Goal: Submit feedback/report problem: Submit feedback/report problem

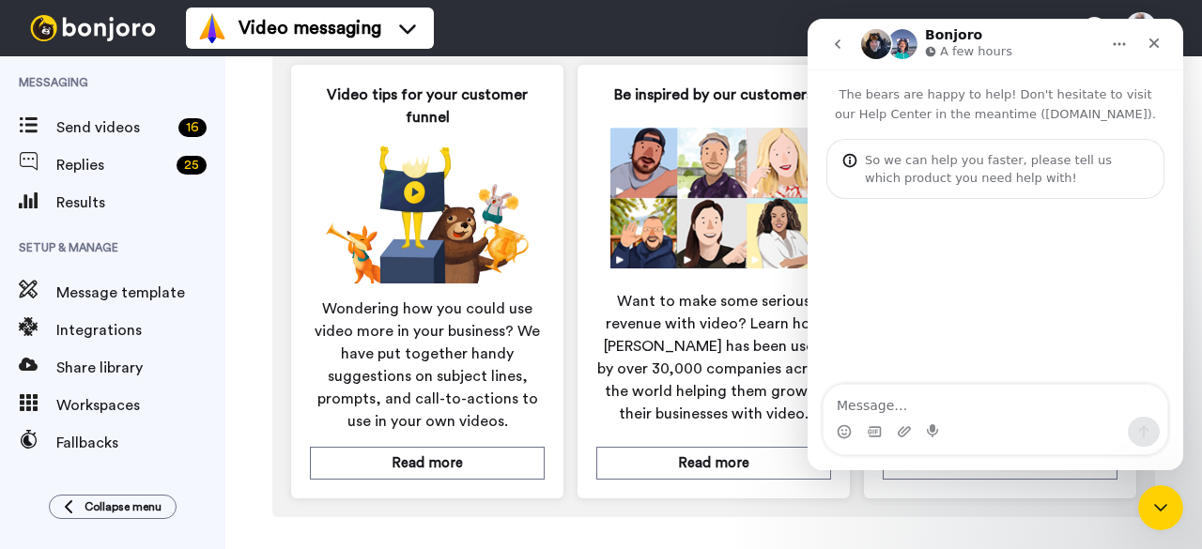
scroll to position [1144, 0]
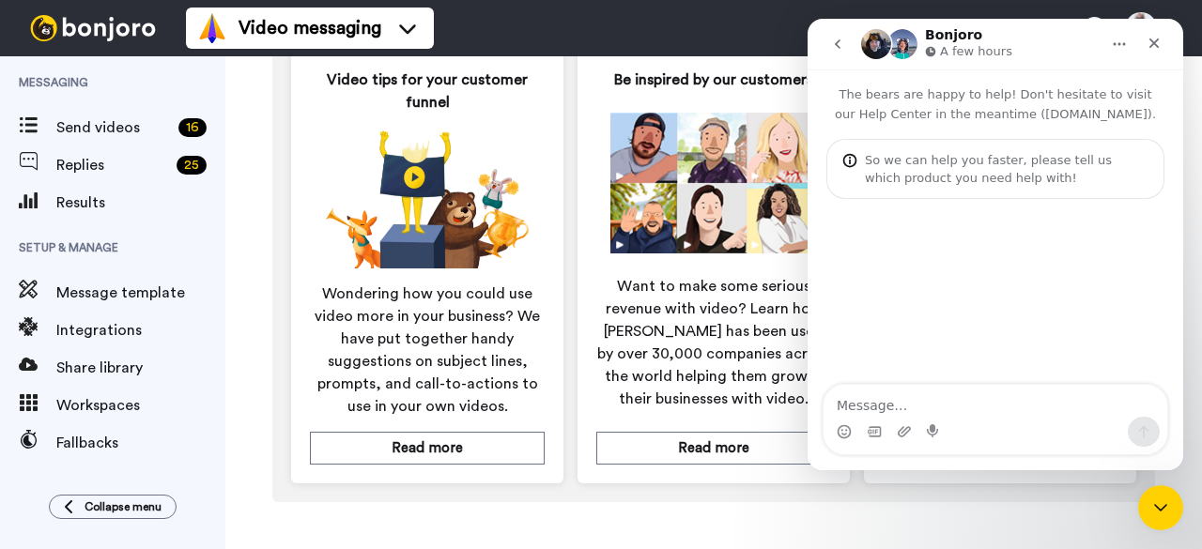
click at [990, 401] on textarea "Message…" at bounding box center [995, 401] width 344 height 32
type textarea "Bonjoro"
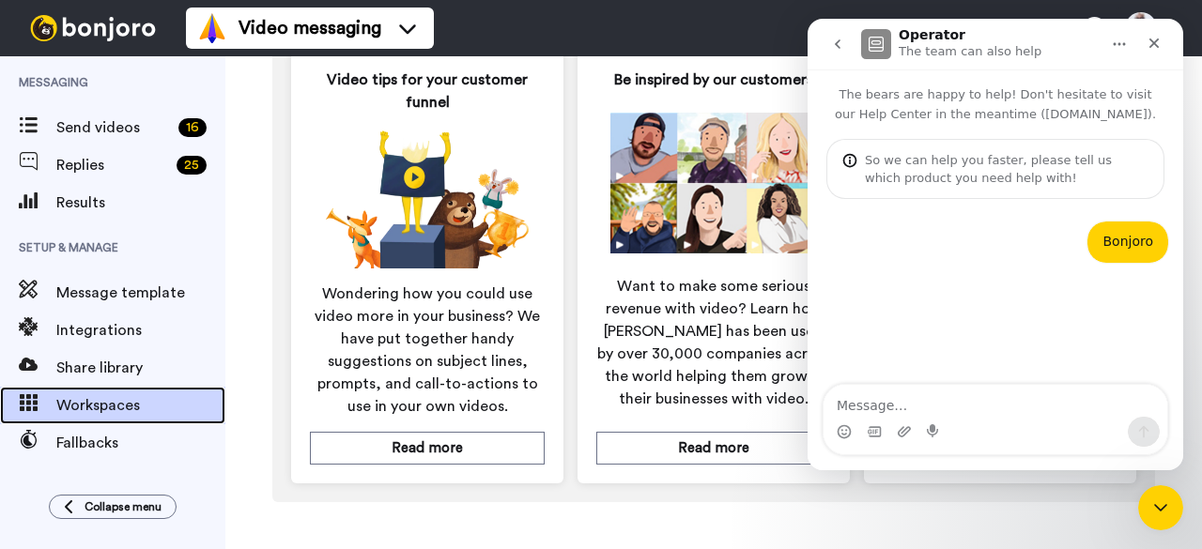
click at [100, 412] on span "Workspaces" at bounding box center [140, 405] width 169 height 23
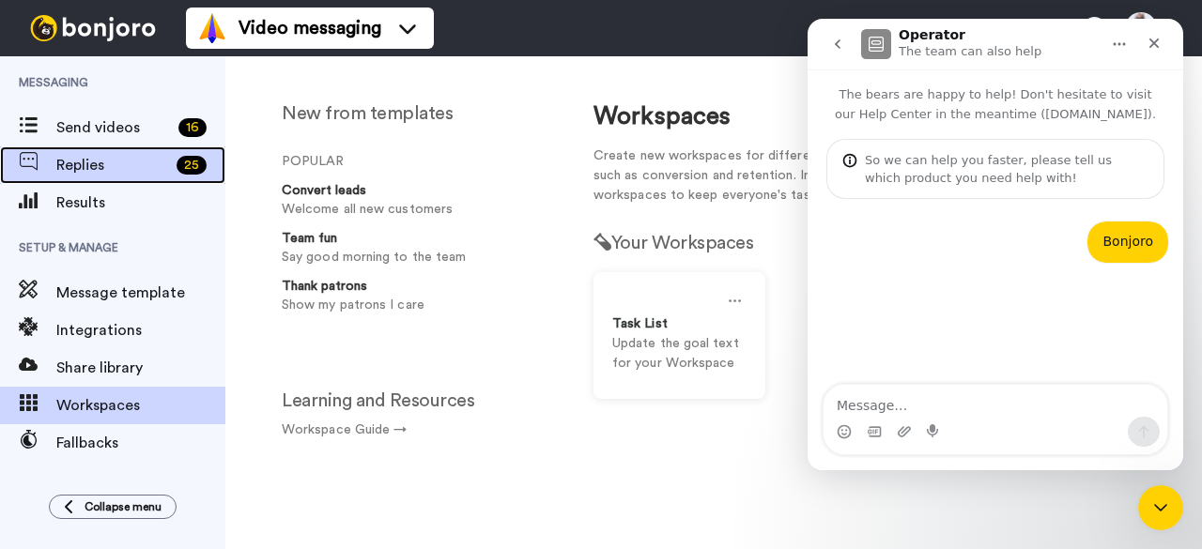
click at [93, 162] on span "Replies" at bounding box center [112, 165] width 113 height 23
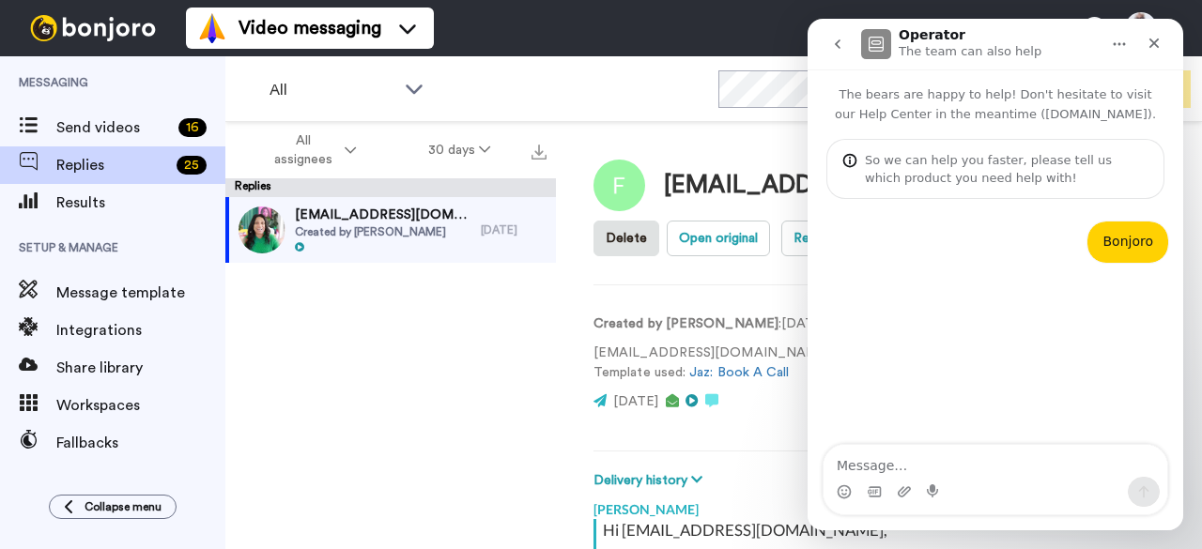
scroll to position [426, 0]
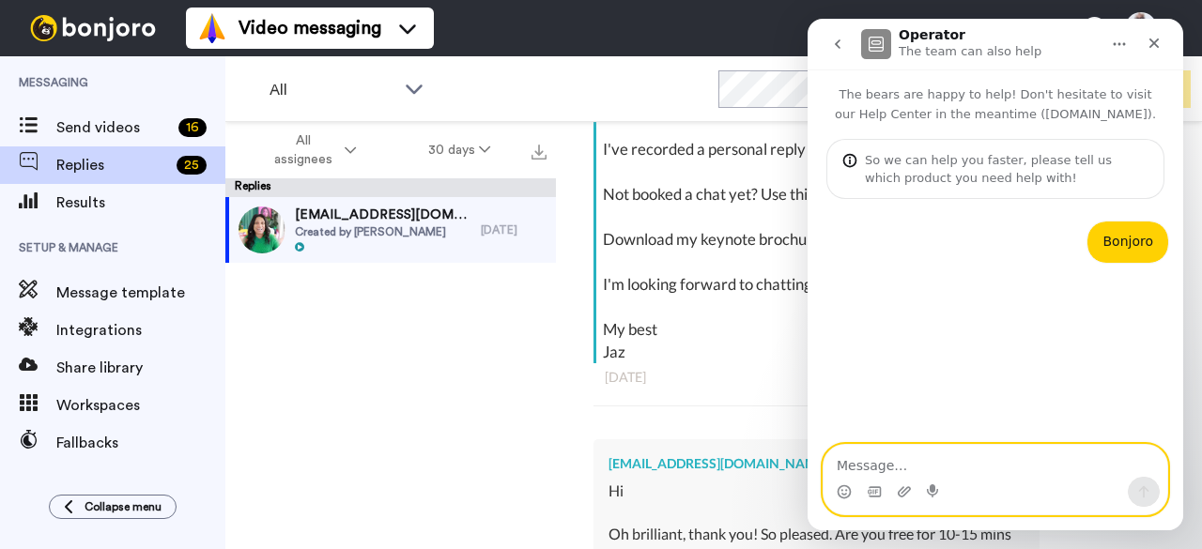
click at [990, 465] on textarea "Message…" at bounding box center [995, 461] width 344 height 32
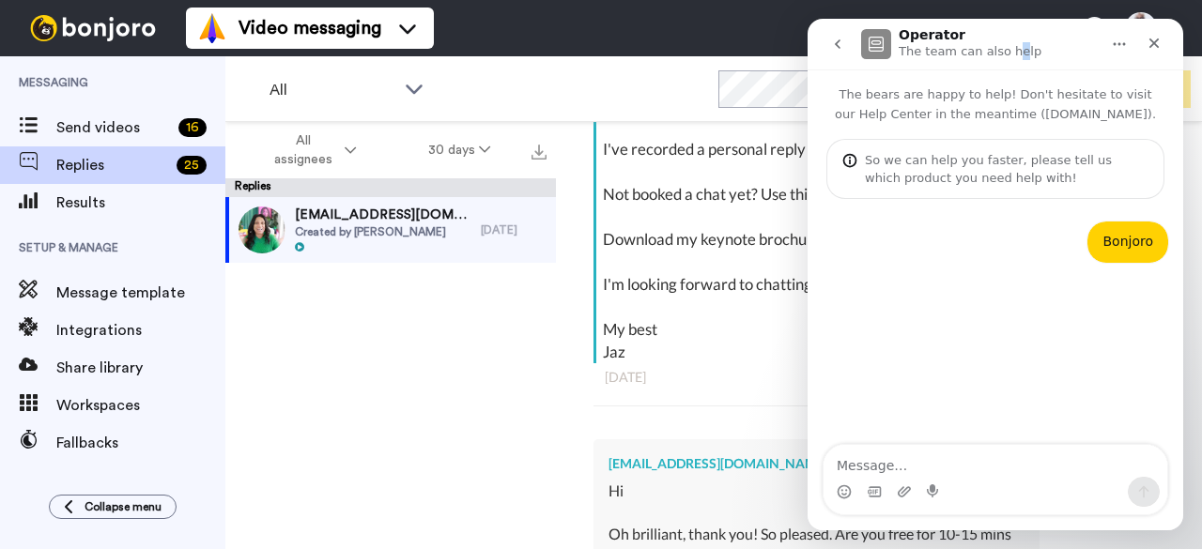
click at [990, 46] on p "The team can also help" at bounding box center [969, 51] width 143 height 19
click at [873, 33] on img "Intercom messenger" at bounding box center [876, 44] width 30 height 30
click at [1112, 41] on button "Home" at bounding box center [1119, 44] width 36 height 36
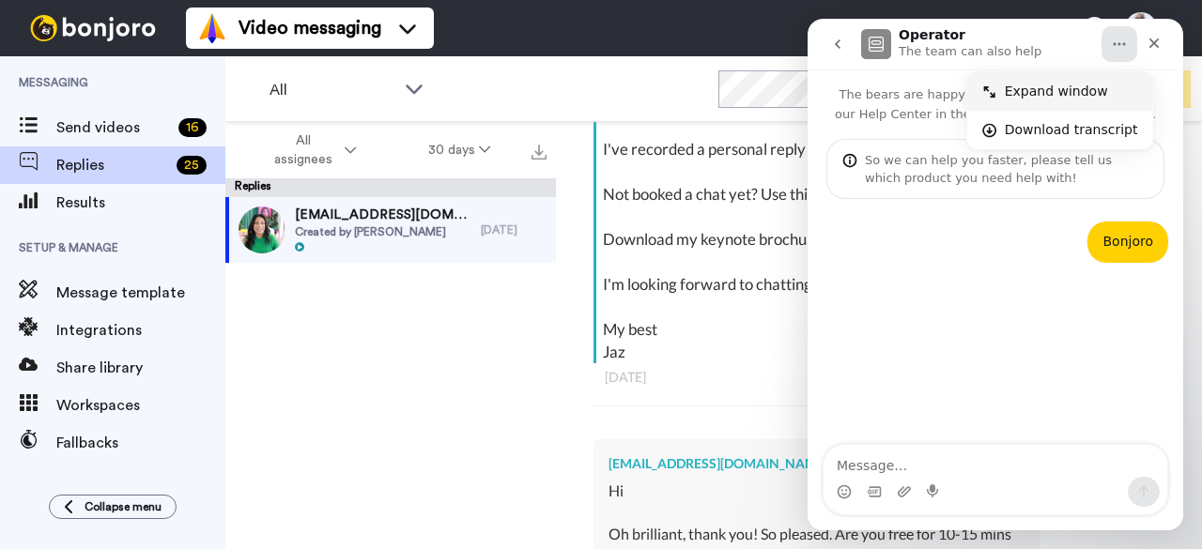
click at [1027, 94] on div "Expand window" at bounding box center [1071, 92] width 133 height 20
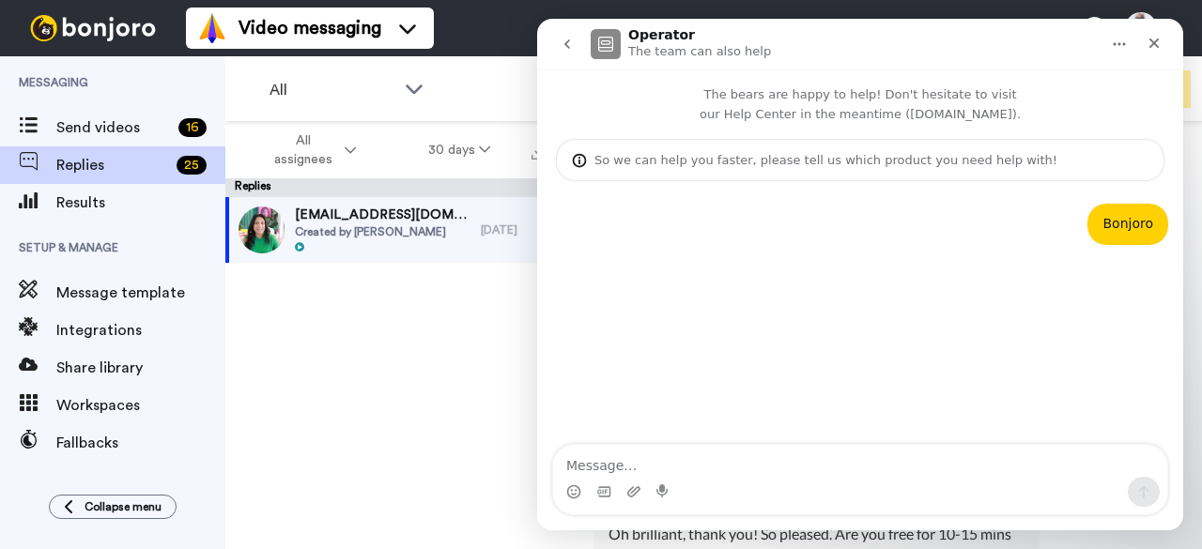
click at [416, 352] on div "Fliceverett@icloud.com Created by Jaz Ampaw-Farr 8 days ago" at bounding box center [390, 373] width 330 height 352
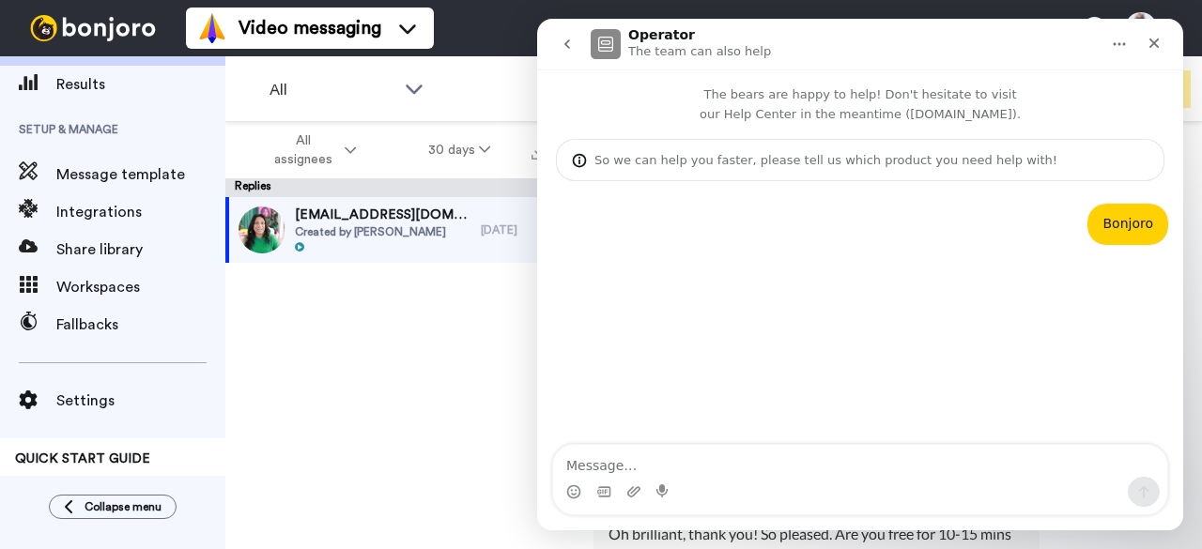
scroll to position [0, 0]
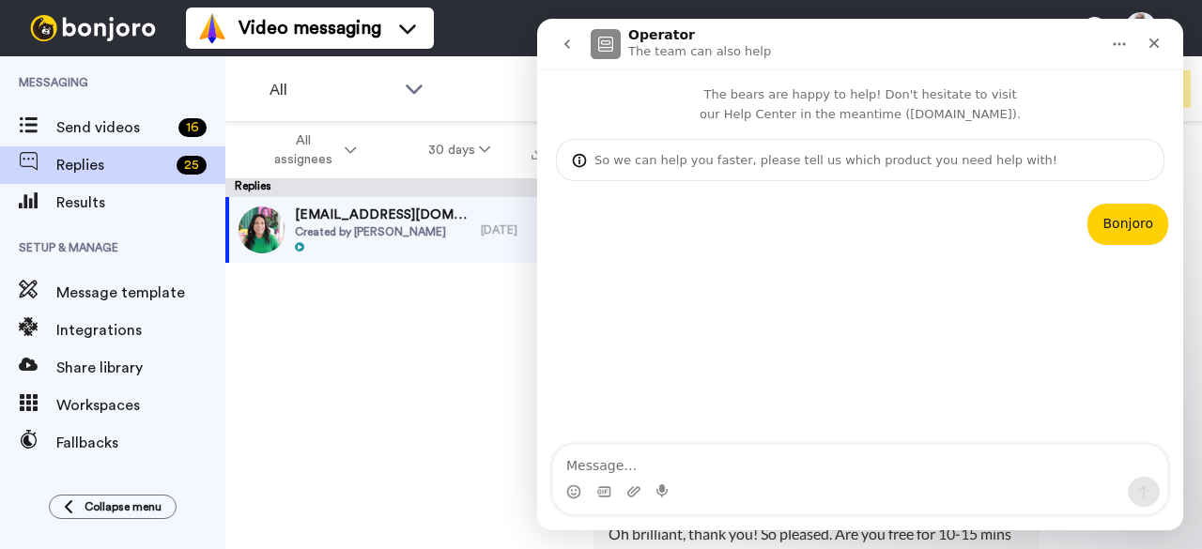
click at [351, 352] on div "Fliceverett@icloud.com Created by Jaz Ampaw-Farr 8 days ago" at bounding box center [390, 373] width 330 height 352
click at [1159, 38] on icon "Close" at bounding box center [1153, 43] width 15 height 15
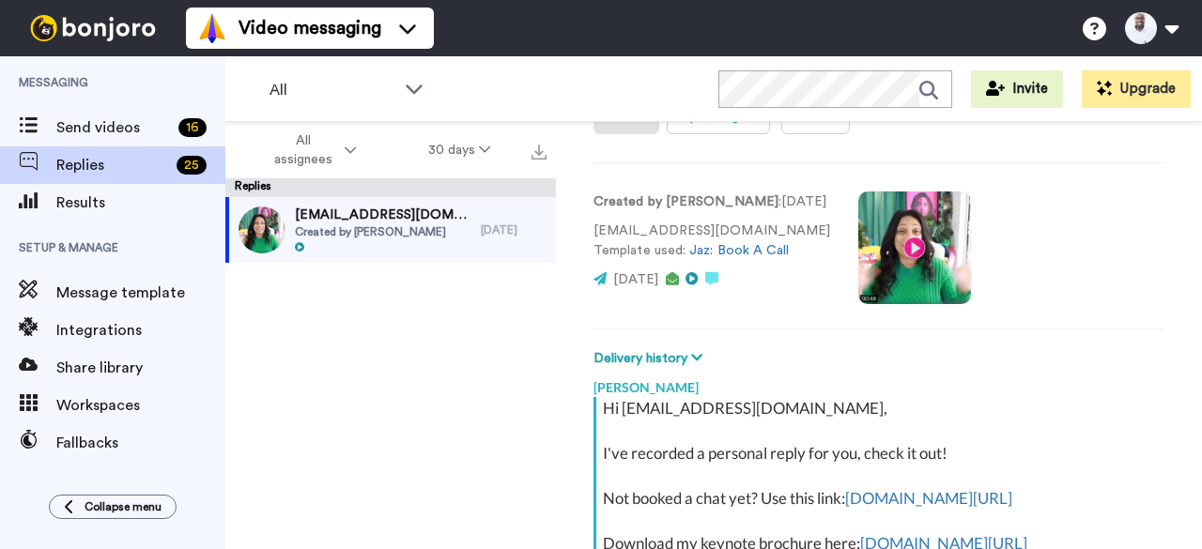
scroll to position [51, 0]
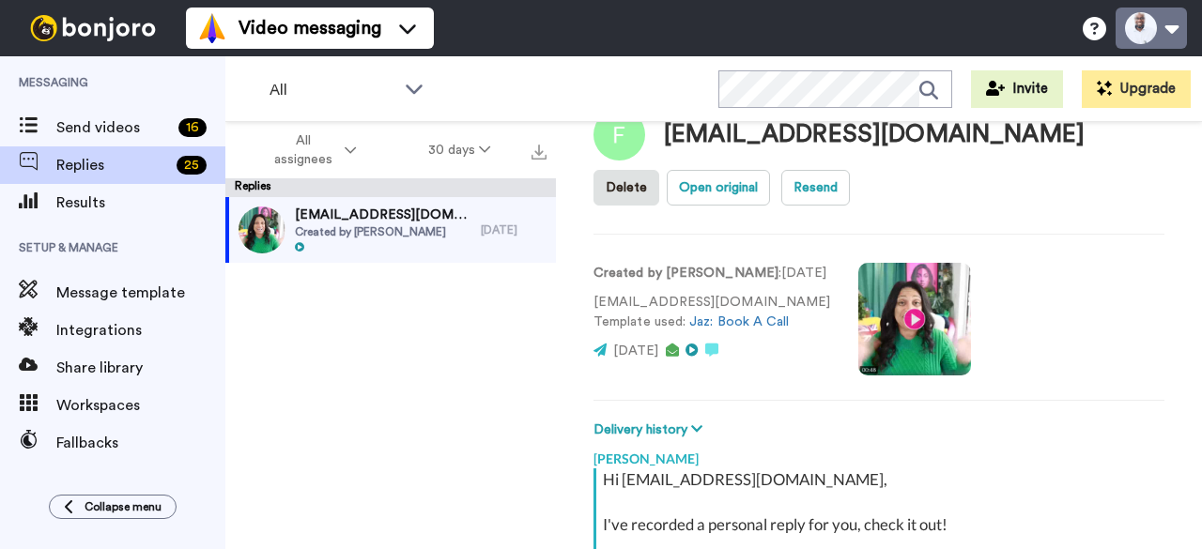
click at [1148, 29] on button at bounding box center [1150, 28] width 71 height 41
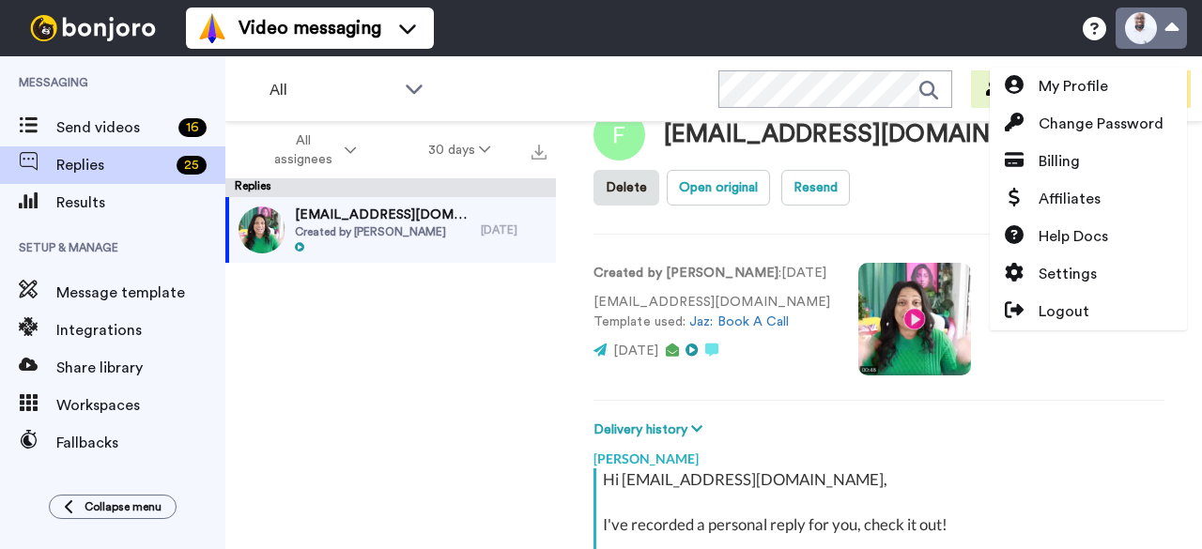
type textarea "x"
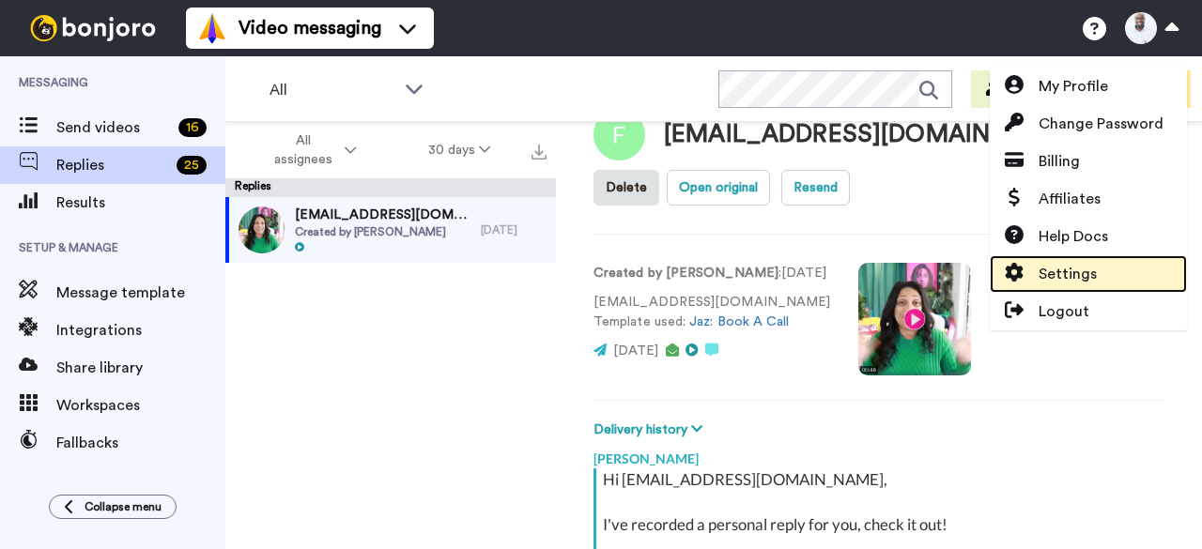
click at [1050, 279] on span "Settings" at bounding box center [1067, 274] width 58 height 23
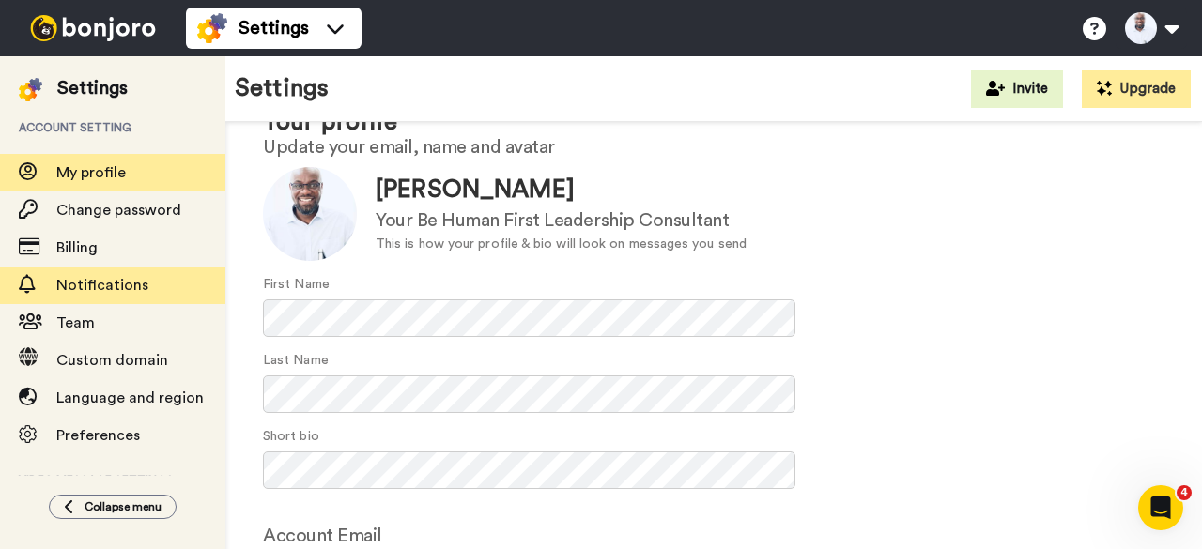
scroll to position [94, 0]
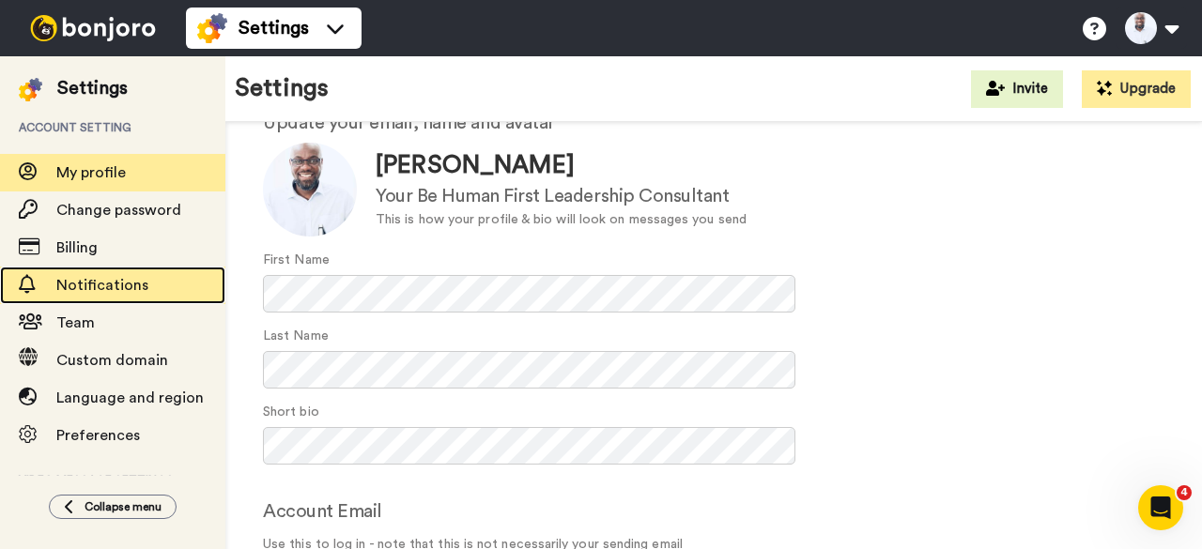
click at [90, 282] on span "Notifications" at bounding box center [102, 285] width 92 height 15
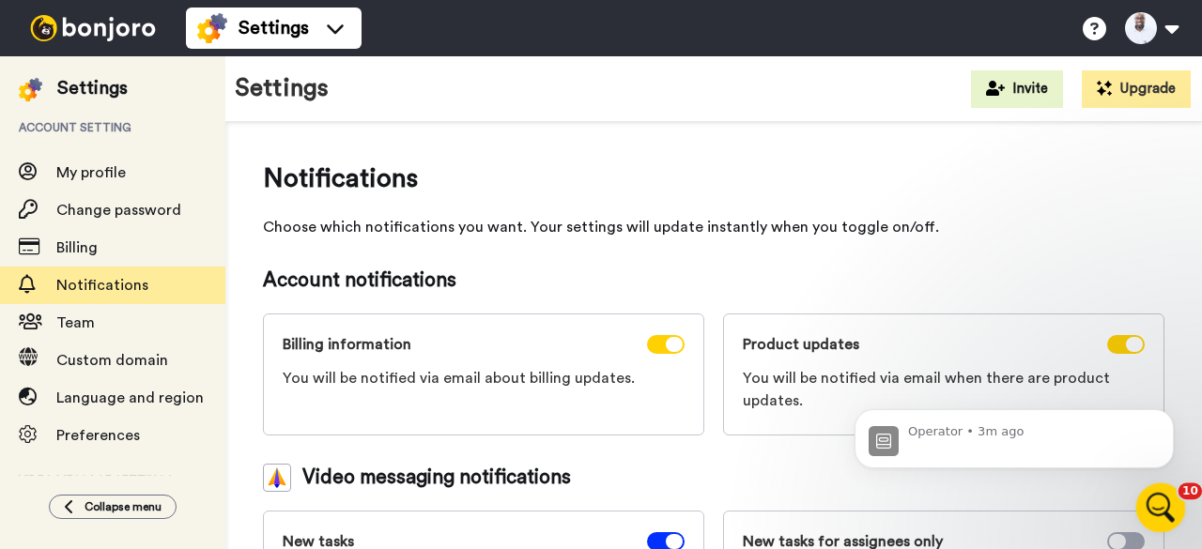
click at [1154, 510] on icon "Open Intercom Messenger" at bounding box center [1158, 505] width 31 height 31
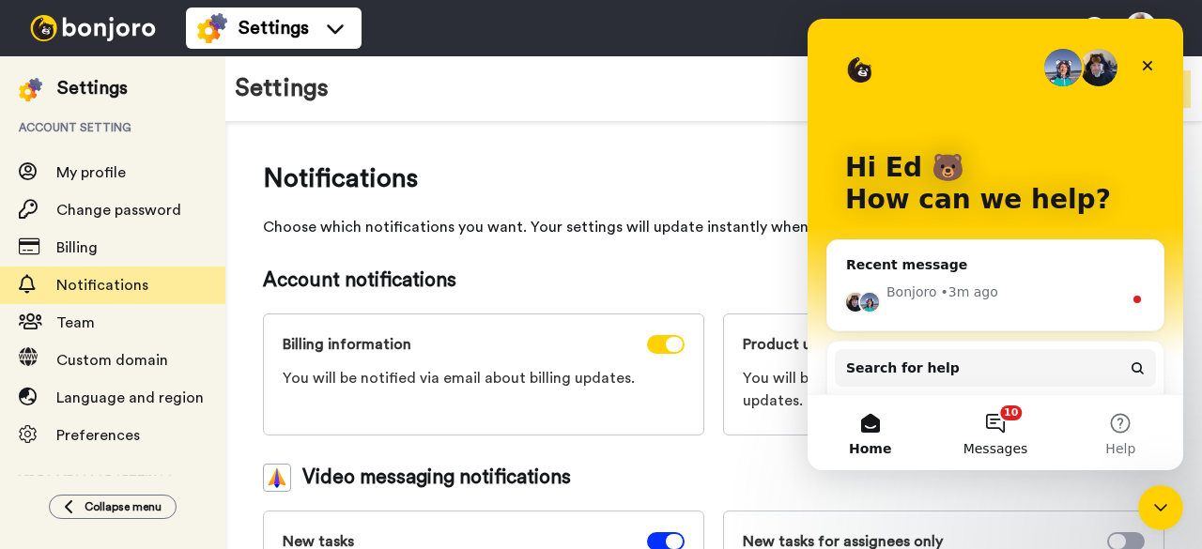
click at [988, 426] on button "10 Messages" at bounding box center [994, 432] width 125 height 75
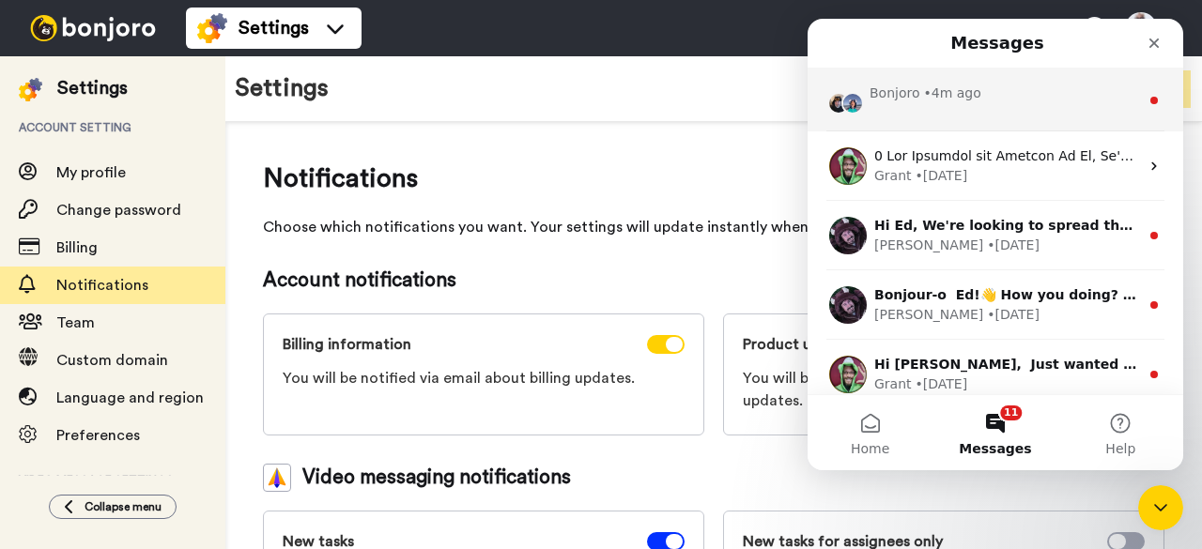
click at [965, 91] on div "• 4m ago" at bounding box center [952, 94] width 57 height 20
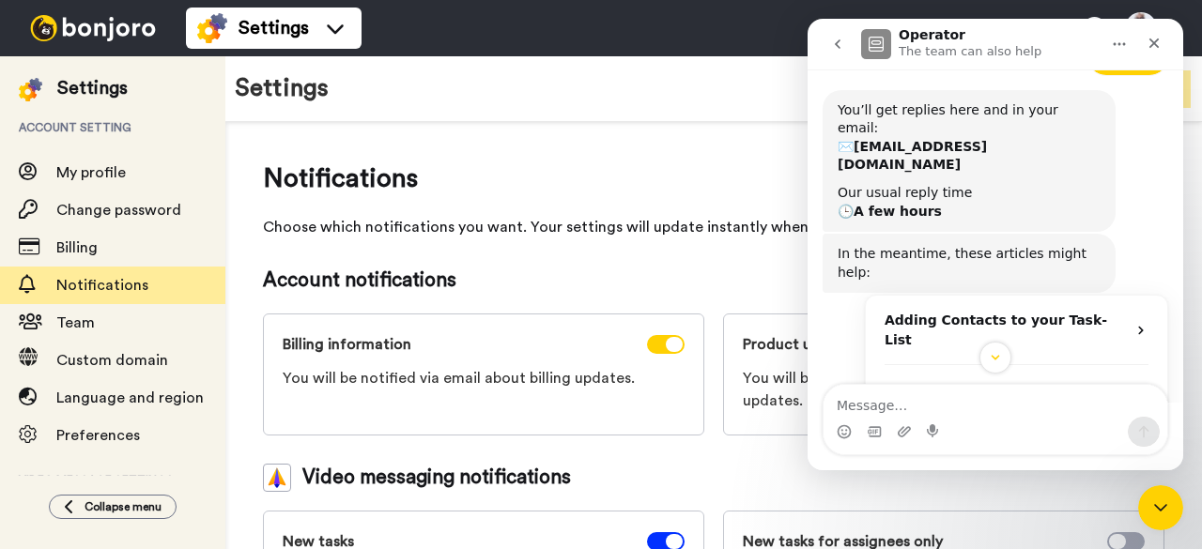
scroll to position [258, 0]
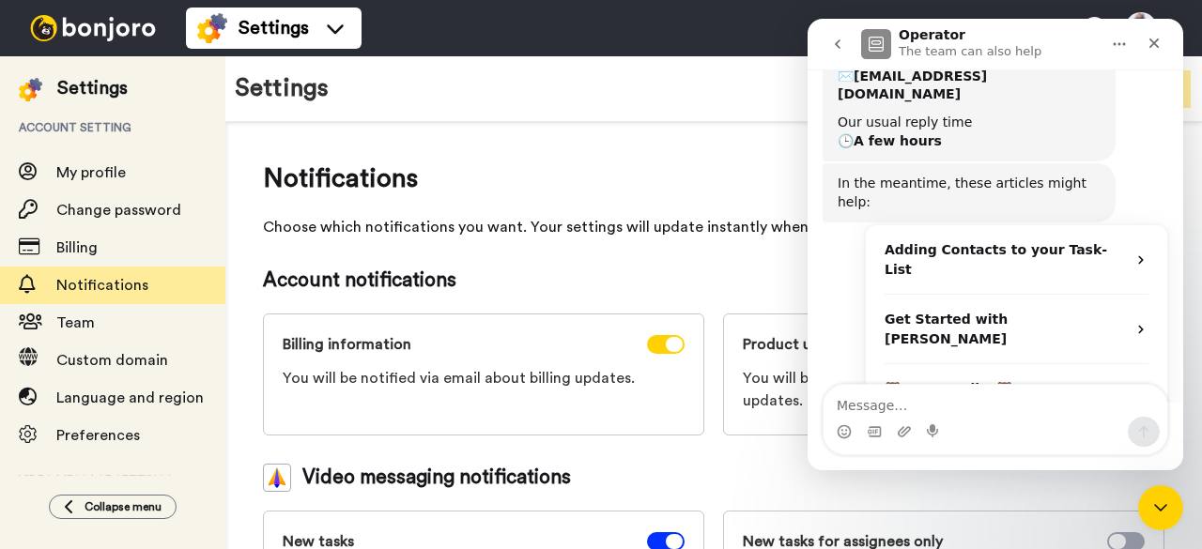
click at [716, 118] on div "Settings Invite Upgrade" at bounding box center [713, 89] width 976 height 66
click at [833, 44] on icon "go back" at bounding box center [837, 44] width 15 height 15
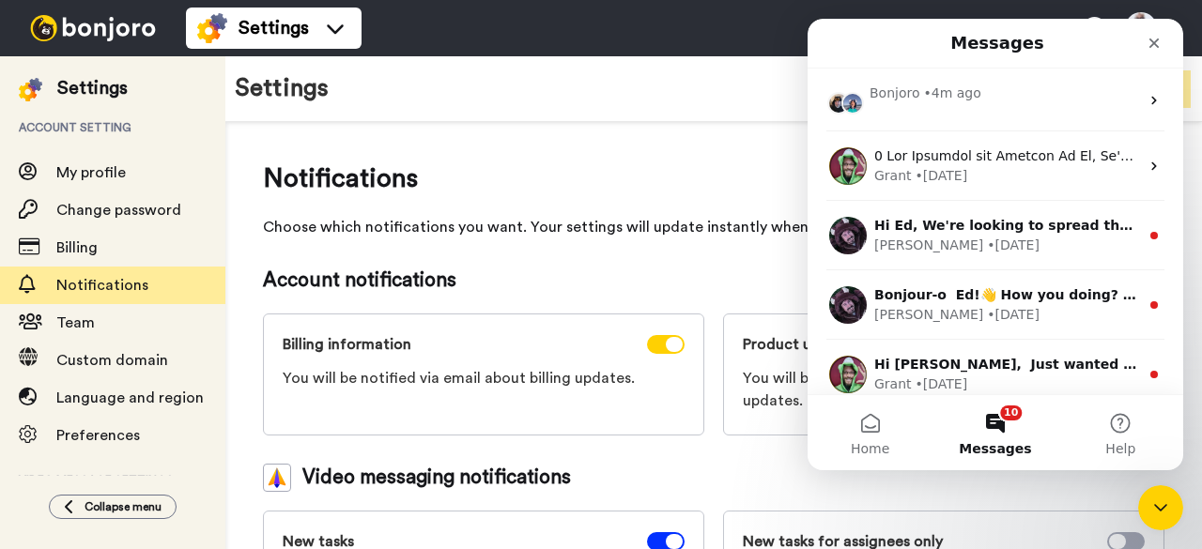
scroll to position [0, 0]
click at [736, 170] on span "Notifications" at bounding box center [713, 179] width 901 height 38
click at [1162, 52] on div "Close" at bounding box center [1154, 43] width 34 height 34
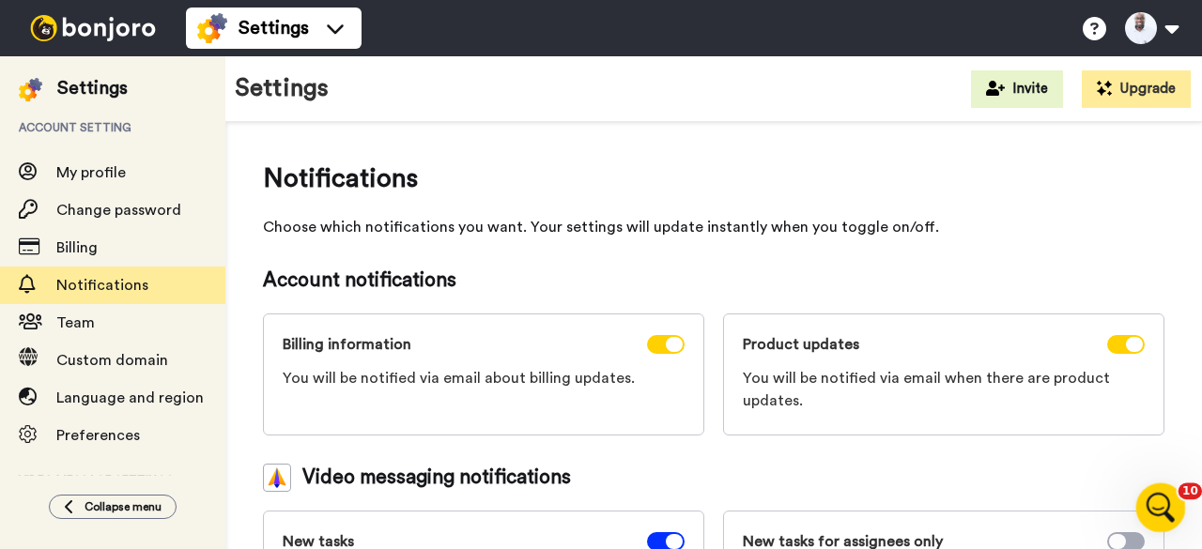
click at [1174, 500] on div "Open Intercom Messenger" at bounding box center [1158, 505] width 62 height 62
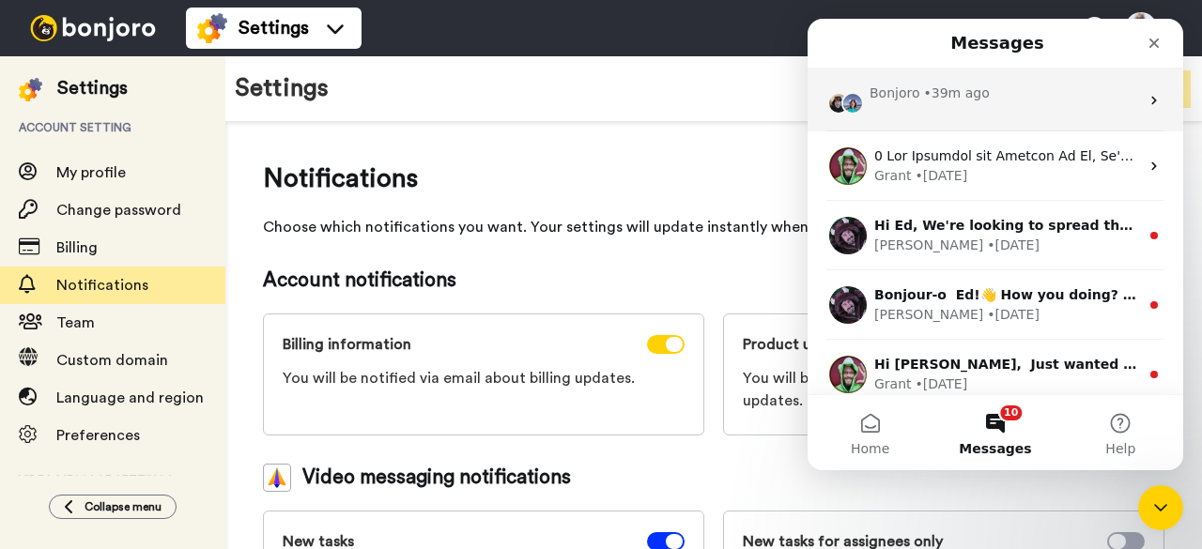
click at [986, 84] on div "Bonjoro • 39m ago" at bounding box center [1003, 94] width 269 height 20
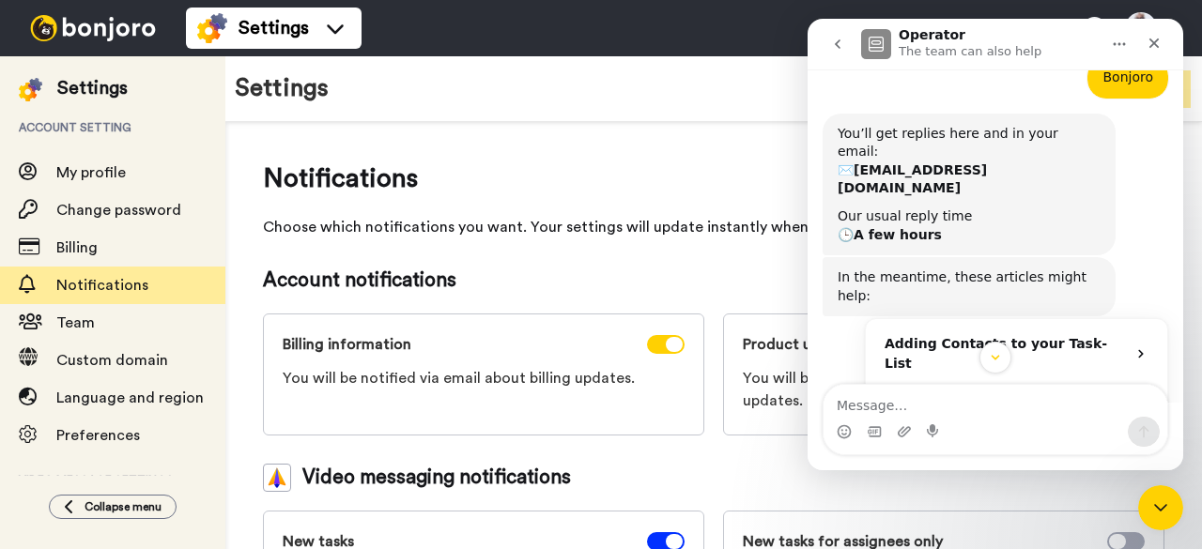
scroll to position [258, 0]
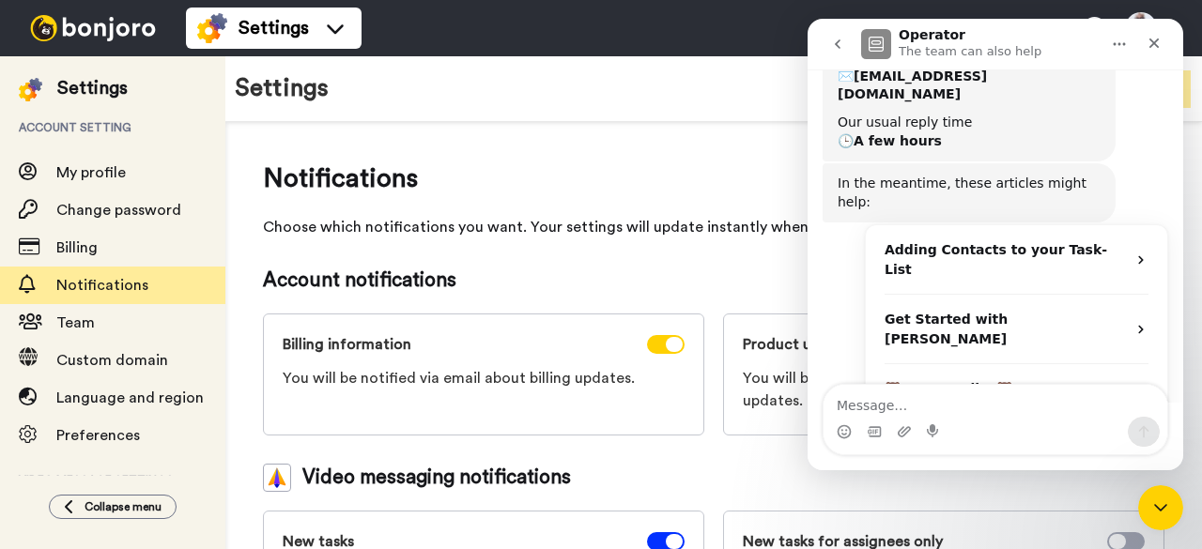
click at [666, 77] on div "Settings Invite Upgrade" at bounding box center [713, 89] width 976 height 66
click at [683, 189] on span "Notifications" at bounding box center [713, 179] width 901 height 38
click at [1159, 48] on icon "Close" at bounding box center [1153, 43] width 15 height 15
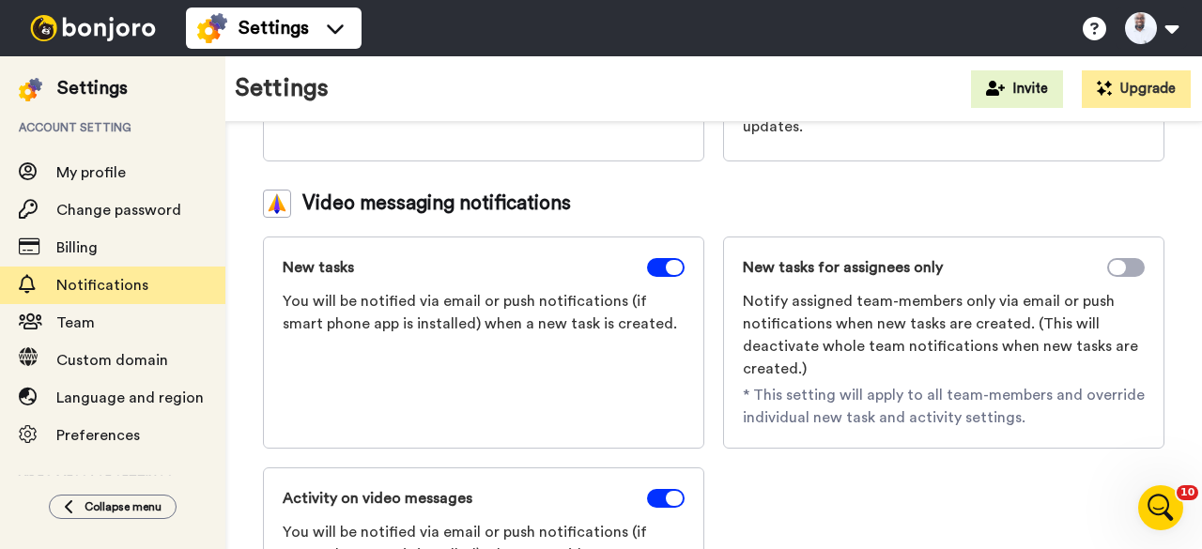
scroll to position [282, 0]
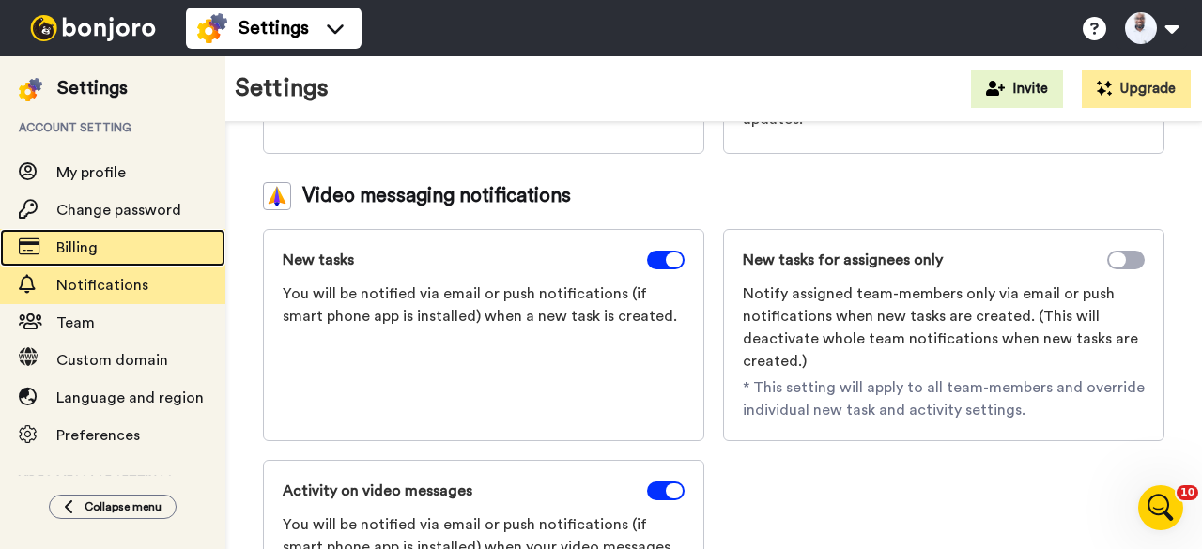
click at [30, 249] on icon at bounding box center [28, 247] width 19 height 19
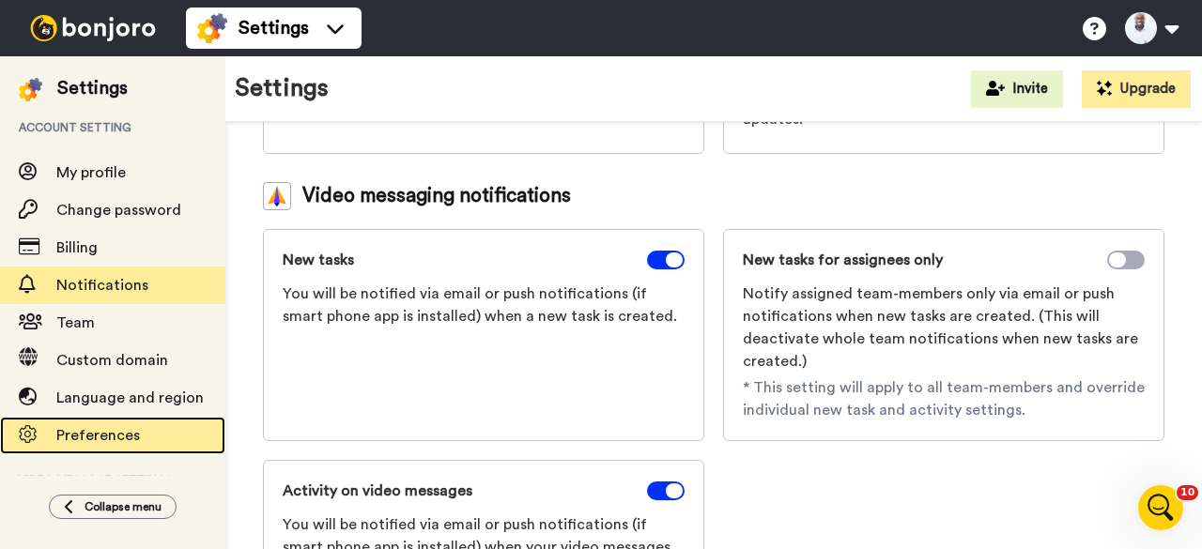
click at [88, 437] on span "Preferences" at bounding box center [98, 435] width 84 height 15
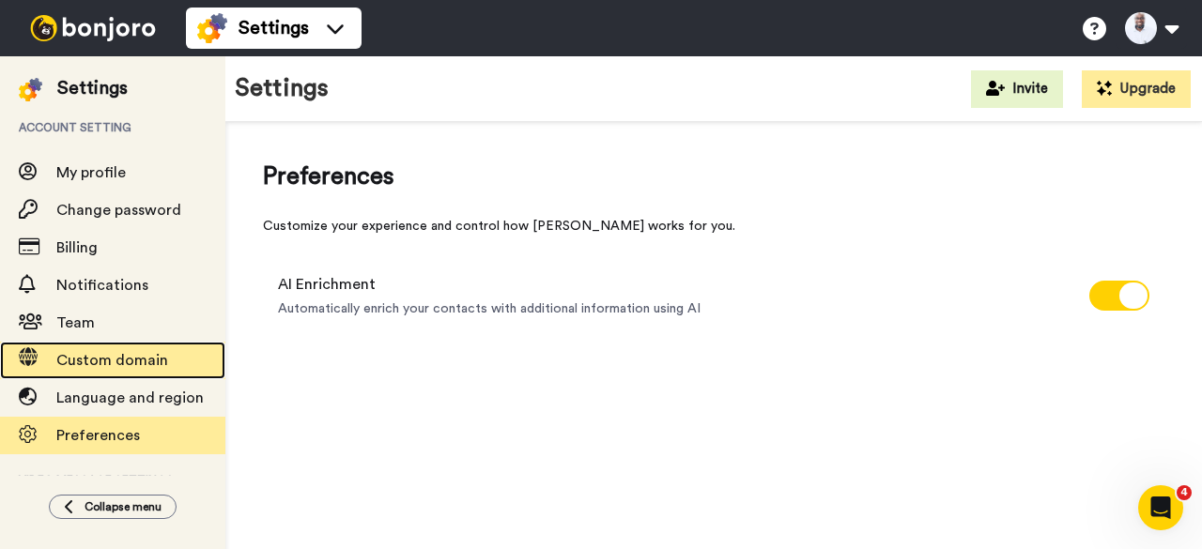
click at [75, 356] on span "Custom domain" at bounding box center [112, 360] width 112 height 15
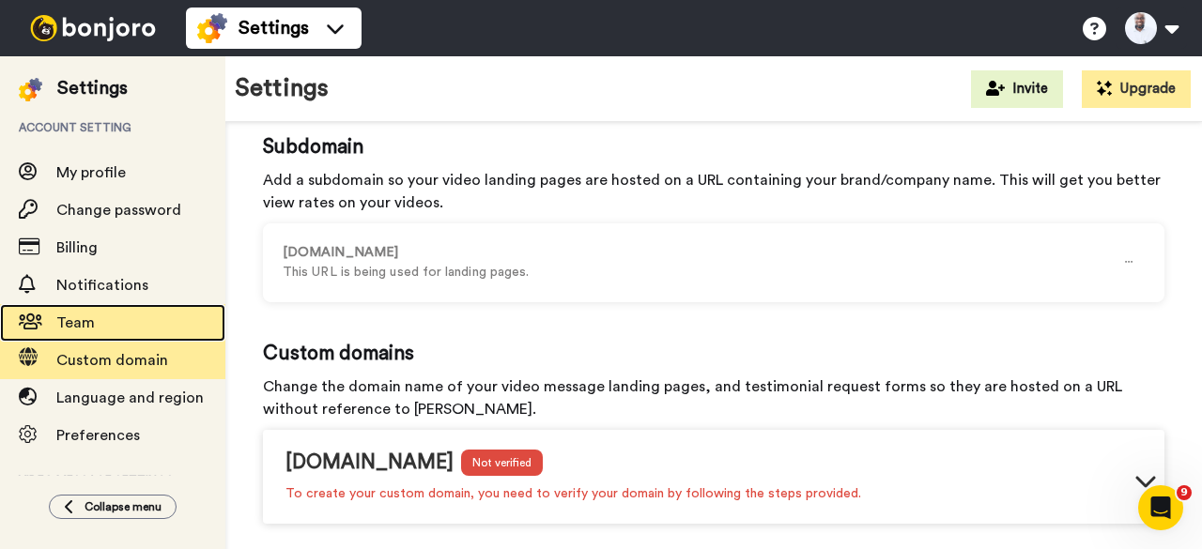
click at [75, 322] on span "Team" at bounding box center [75, 322] width 38 height 15
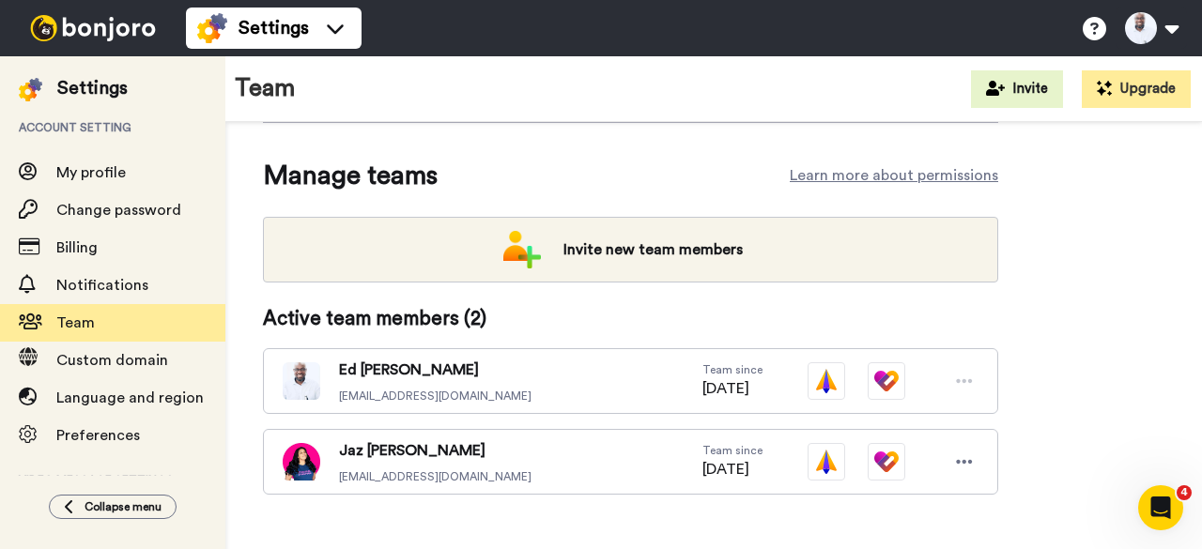
scroll to position [188, 0]
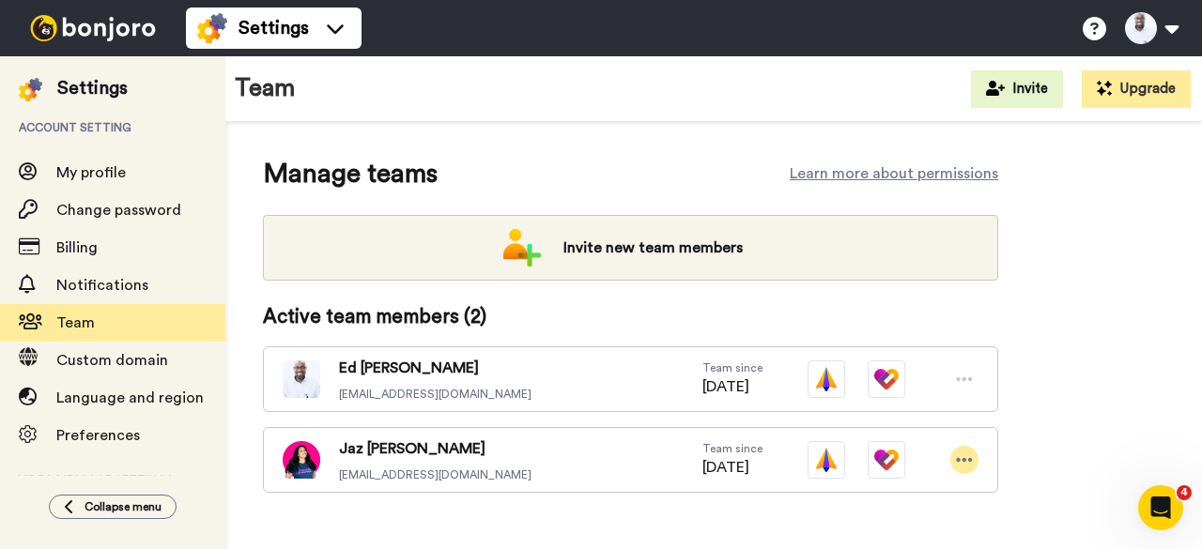
click at [970, 459] on icon at bounding box center [965, 460] width 16 height 4
click at [969, 391] on div "Team since 05/23/2022" at bounding box center [840, 380] width 276 height 38
click at [948, 461] on div "Team since 11/12/2019" at bounding box center [840, 460] width 276 height 38
click at [958, 459] on div at bounding box center [964, 460] width 28 height 28
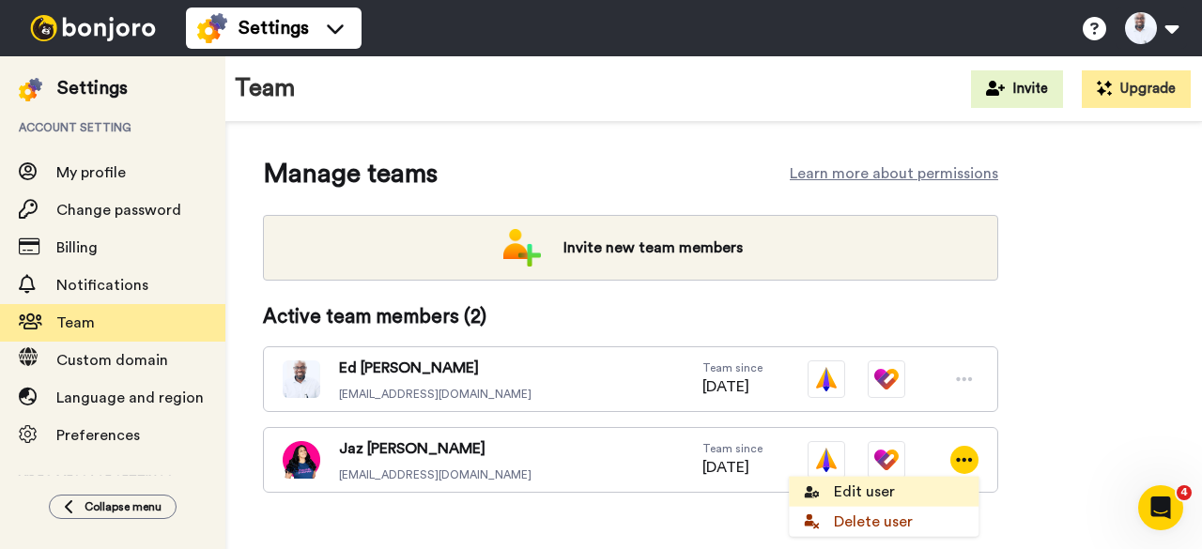
click at [871, 493] on li "Edit user" at bounding box center [884, 492] width 190 height 30
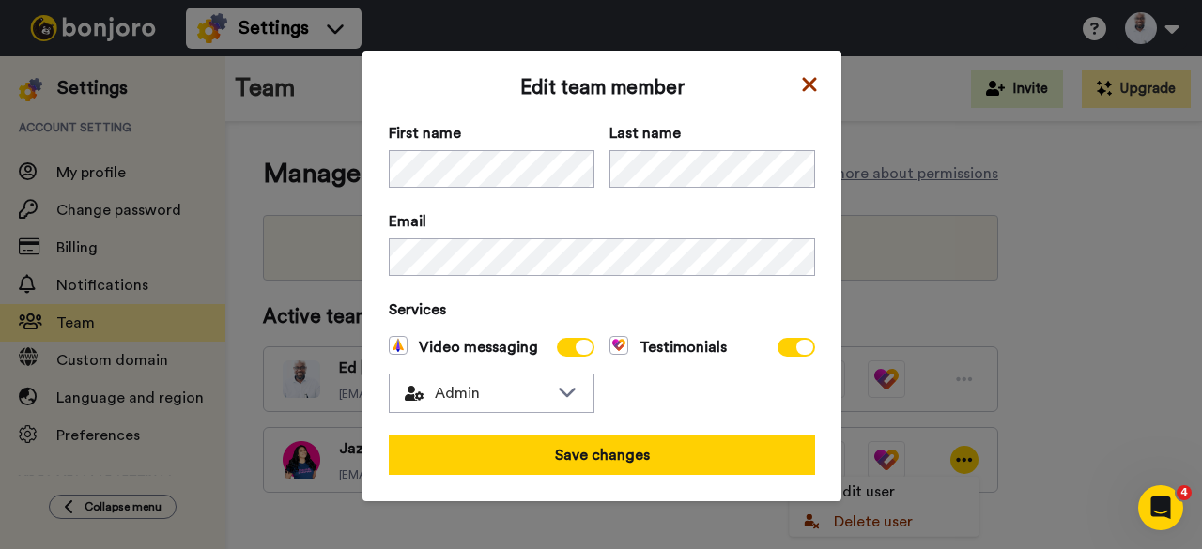
click at [810, 91] on icon at bounding box center [809, 84] width 19 height 23
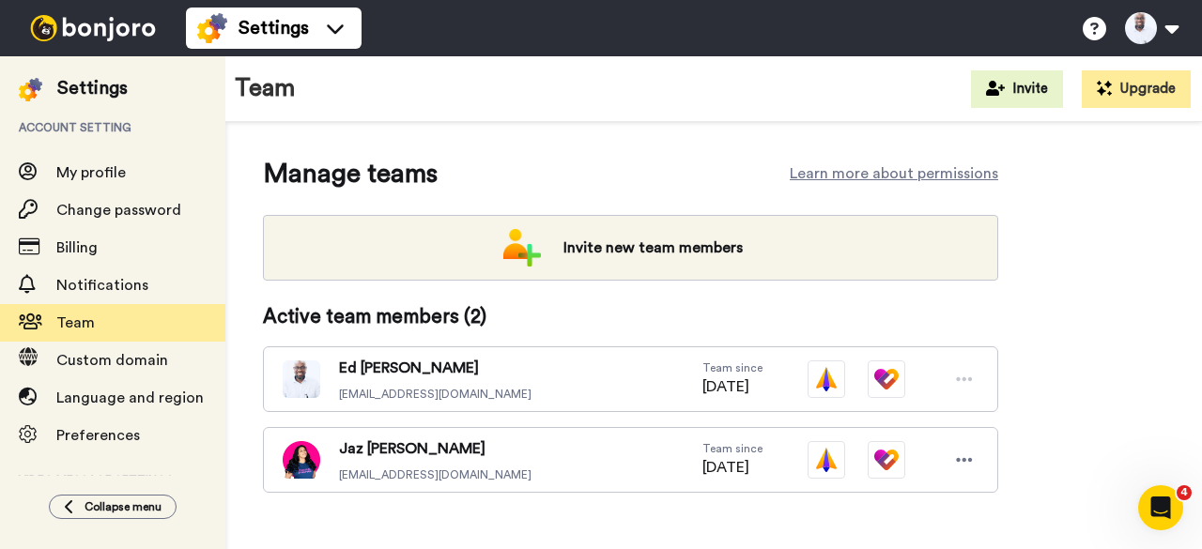
click at [969, 382] on icon at bounding box center [964, 379] width 17 height 19
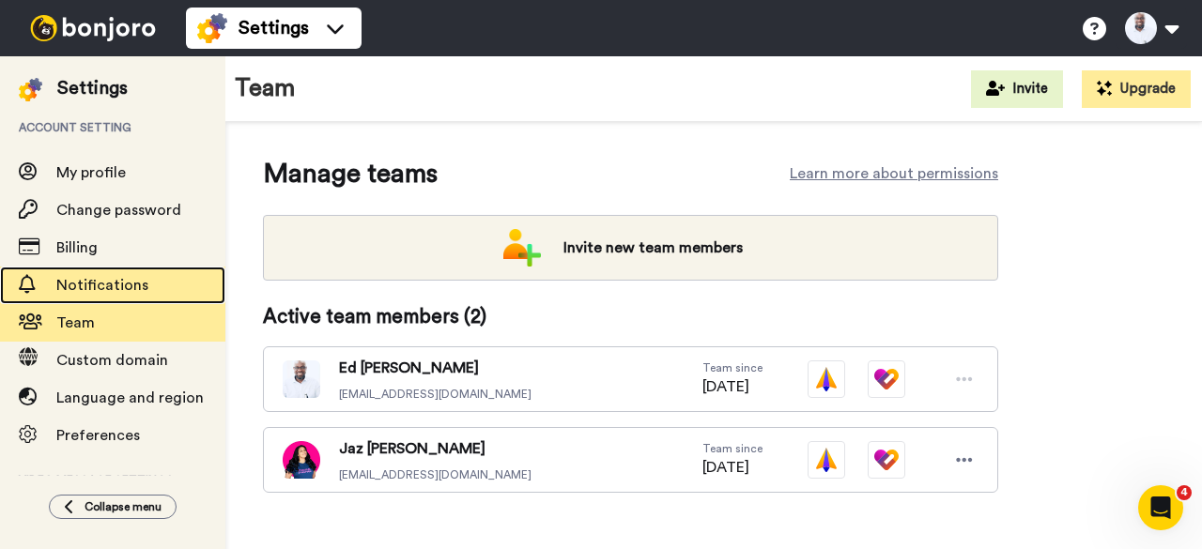
click at [101, 277] on span "Notifications" at bounding box center [140, 285] width 169 height 23
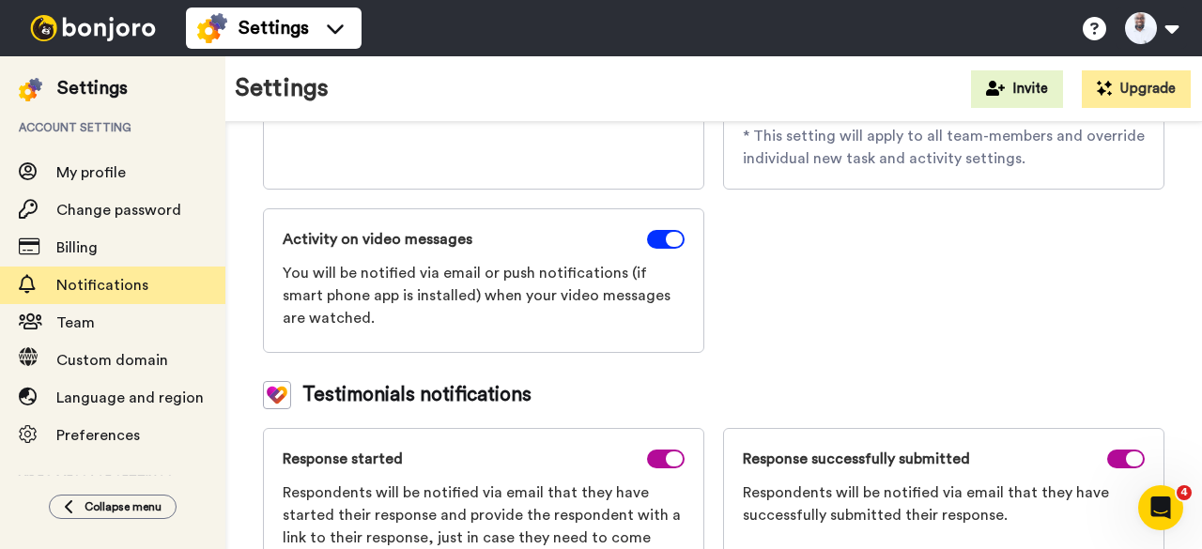
scroll to position [509, 0]
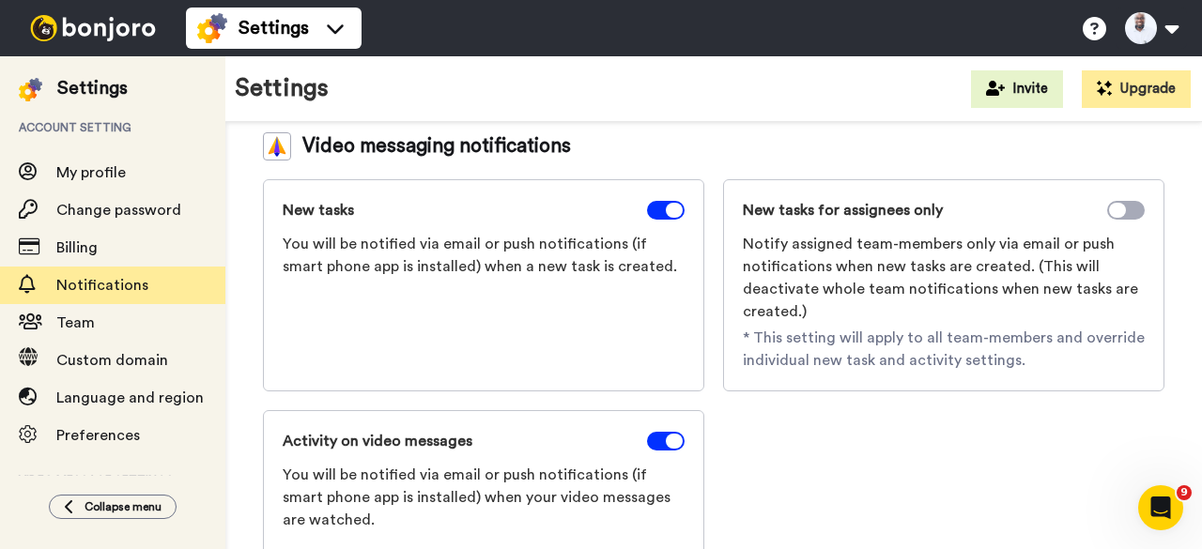
scroll to position [603, 0]
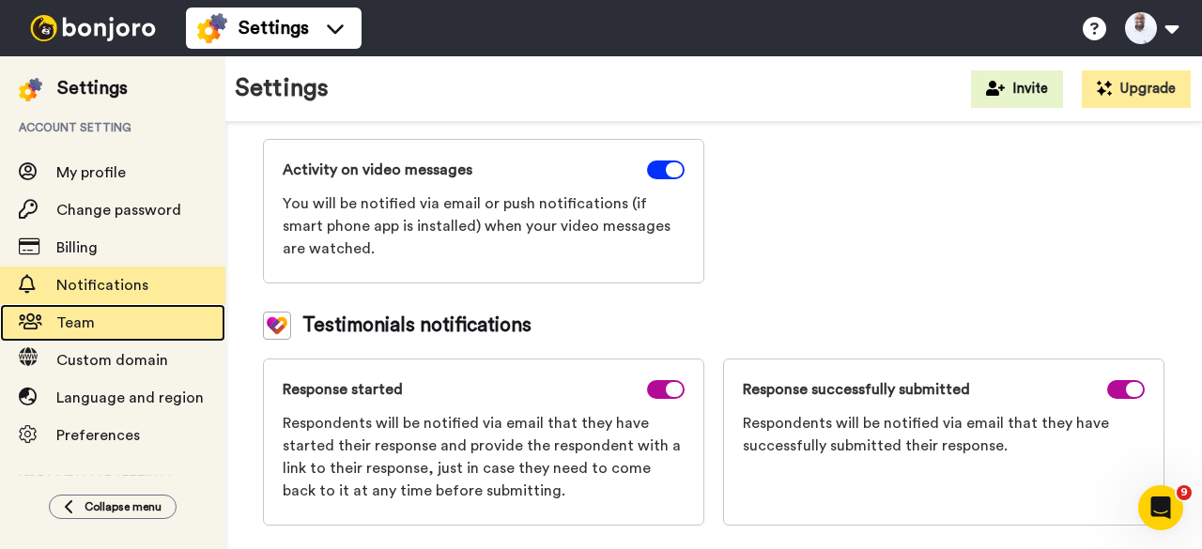
click at [62, 322] on span "Team" at bounding box center [75, 322] width 38 height 15
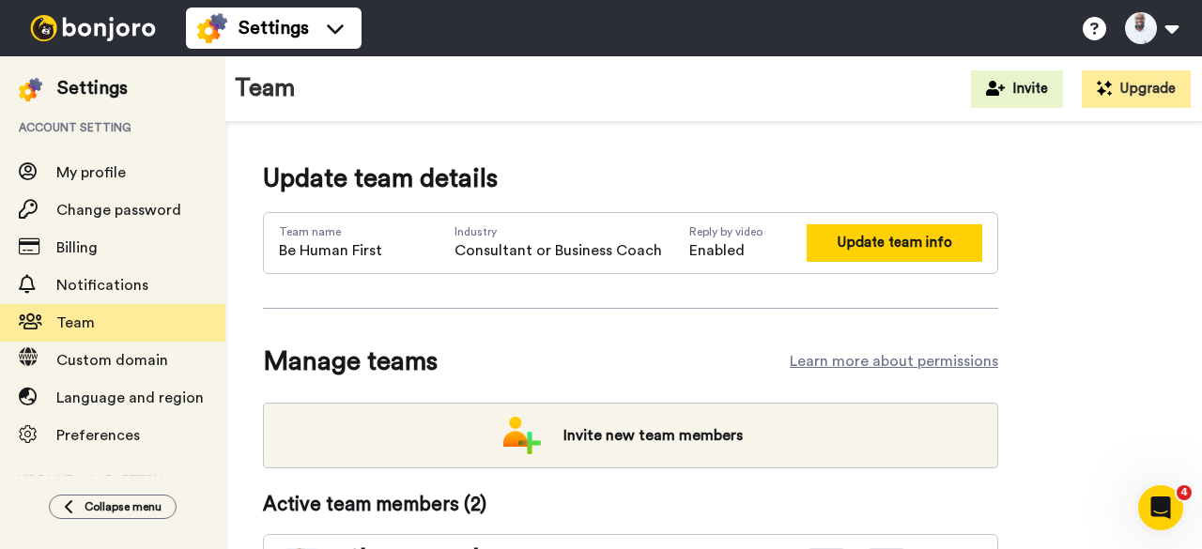
click at [949, 258] on button "Update team info" at bounding box center [894, 242] width 176 height 37
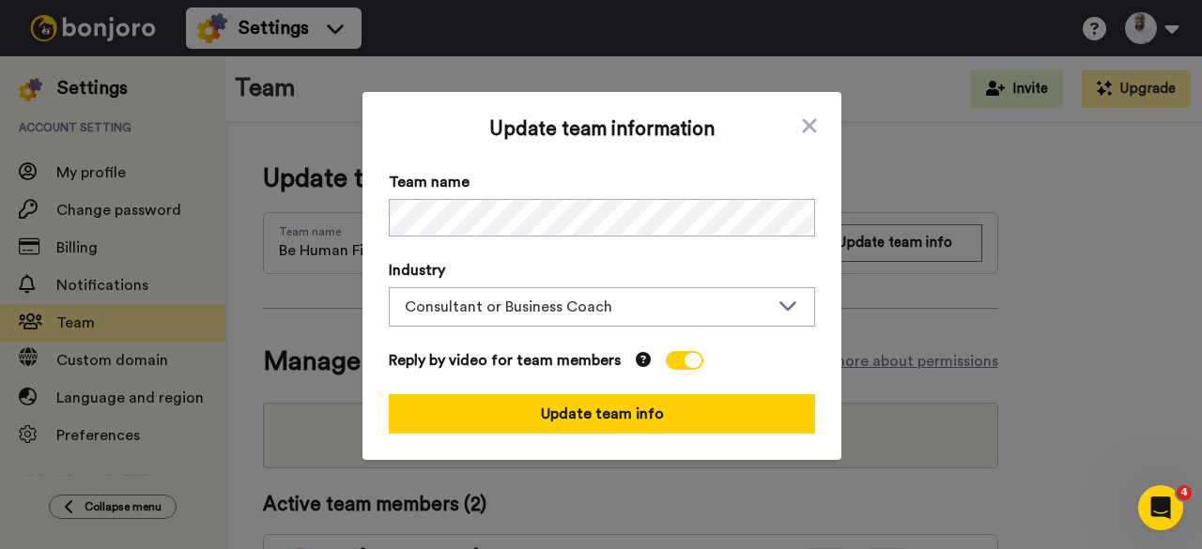
click at [1095, 164] on div "Update team information Team name Industry Consultant or Business Coach Reply b…" at bounding box center [601, 274] width 1202 height 549
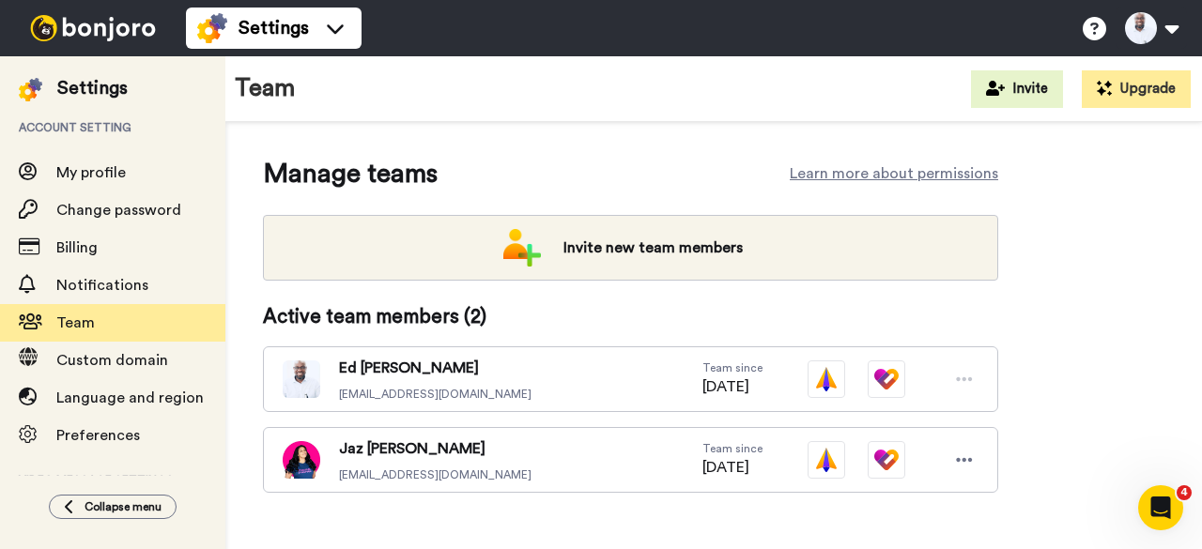
scroll to position [215, 0]
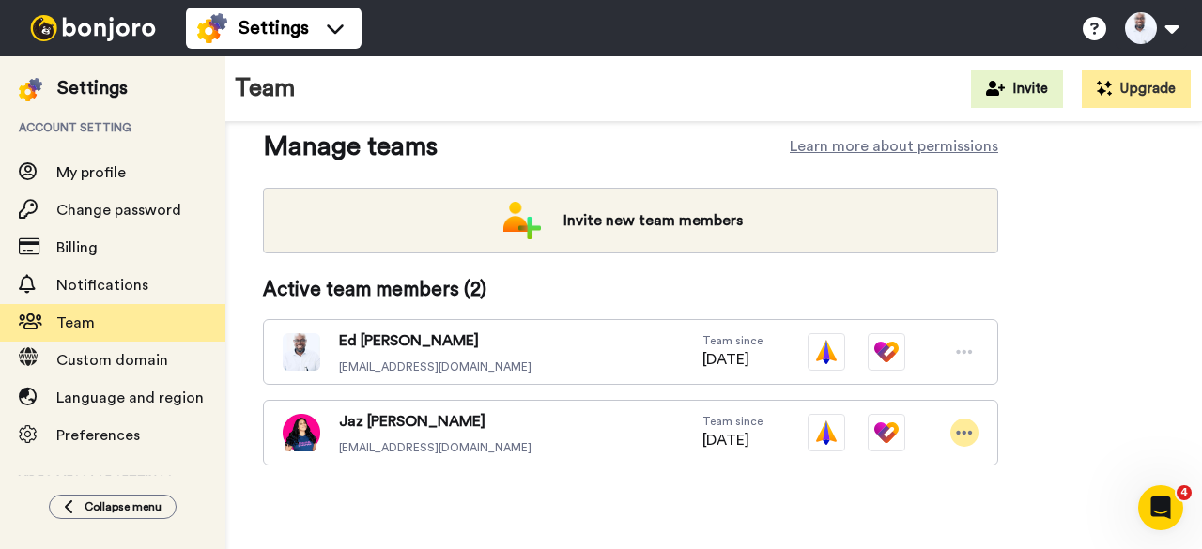
click at [971, 423] on icon at bounding box center [964, 432] width 17 height 19
click at [1065, 278] on div "Update team details Team name Be Human First Industry Consultant or Business Co…" at bounding box center [713, 235] width 901 height 581
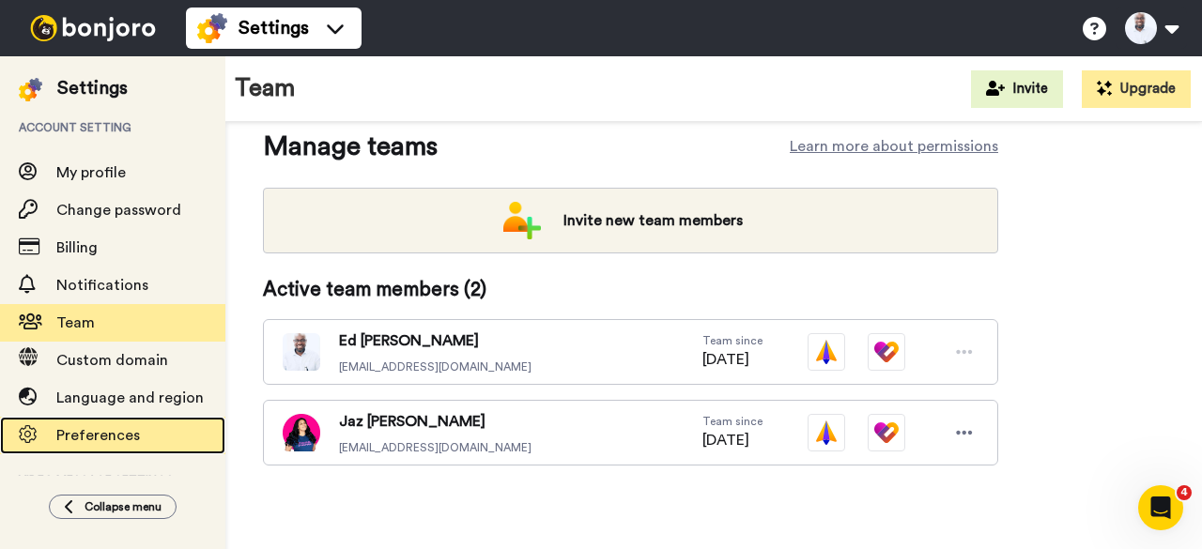
click at [102, 433] on span "Preferences" at bounding box center [98, 435] width 84 height 15
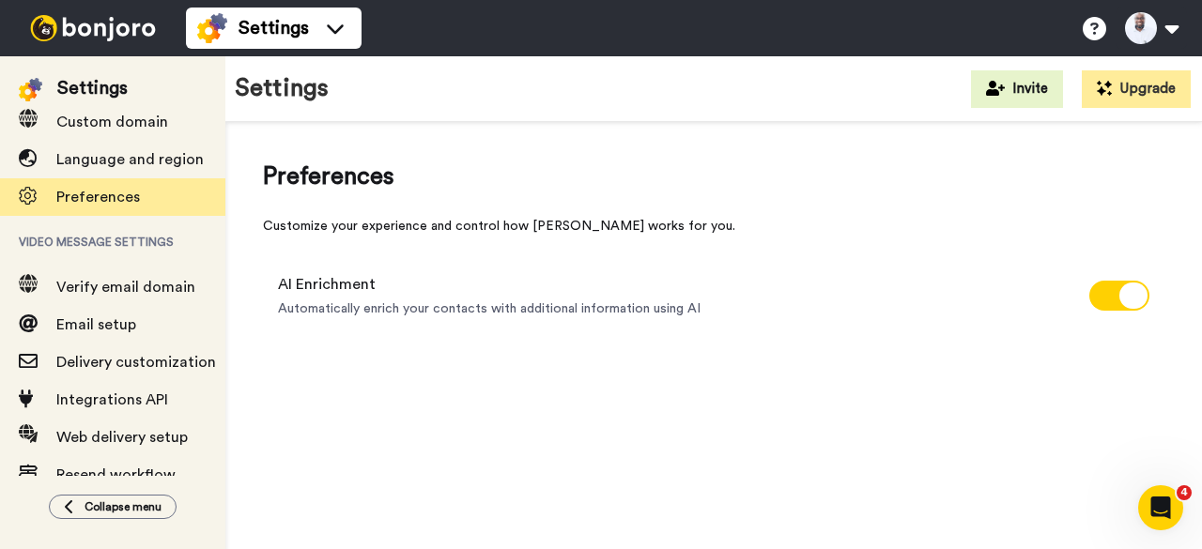
scroll to position [282, 0]
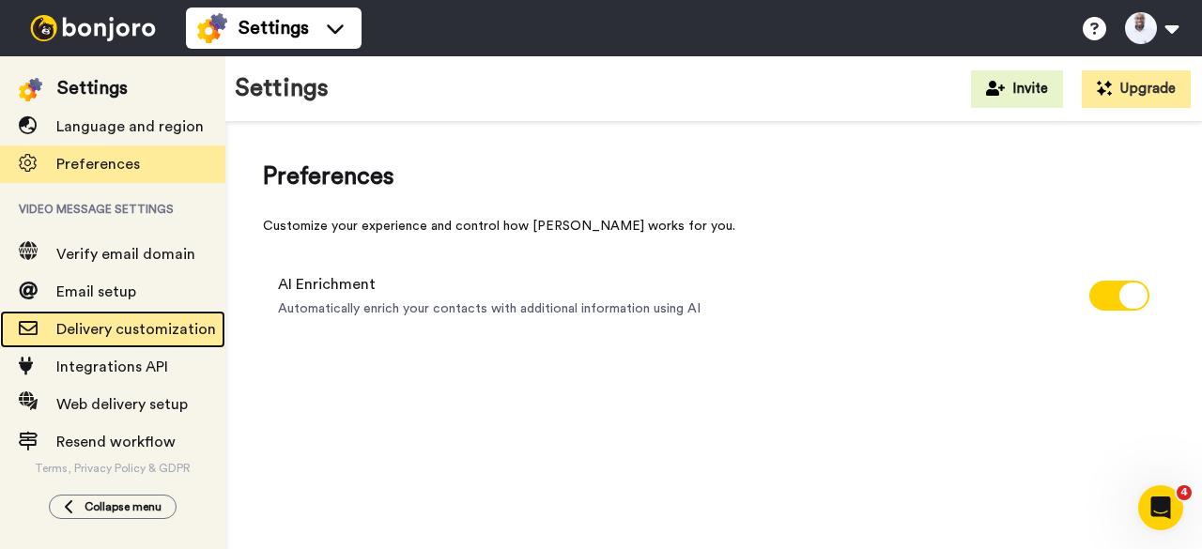
click at [103, 318] on span "Delivery customization" at bounding box center [140, 329] width 169 height 23
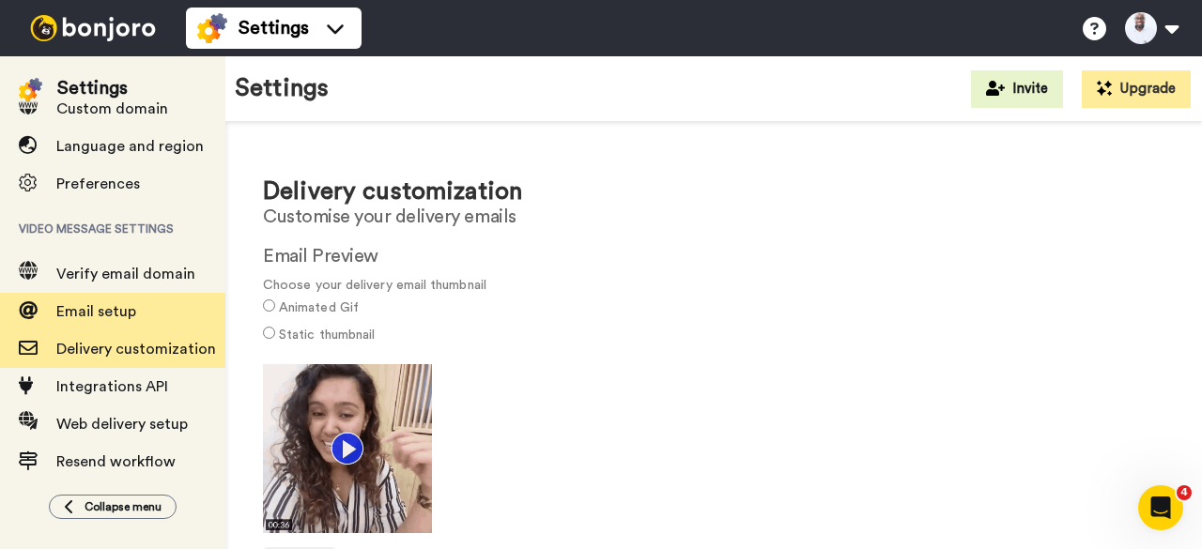
scroll to position [282, 0]
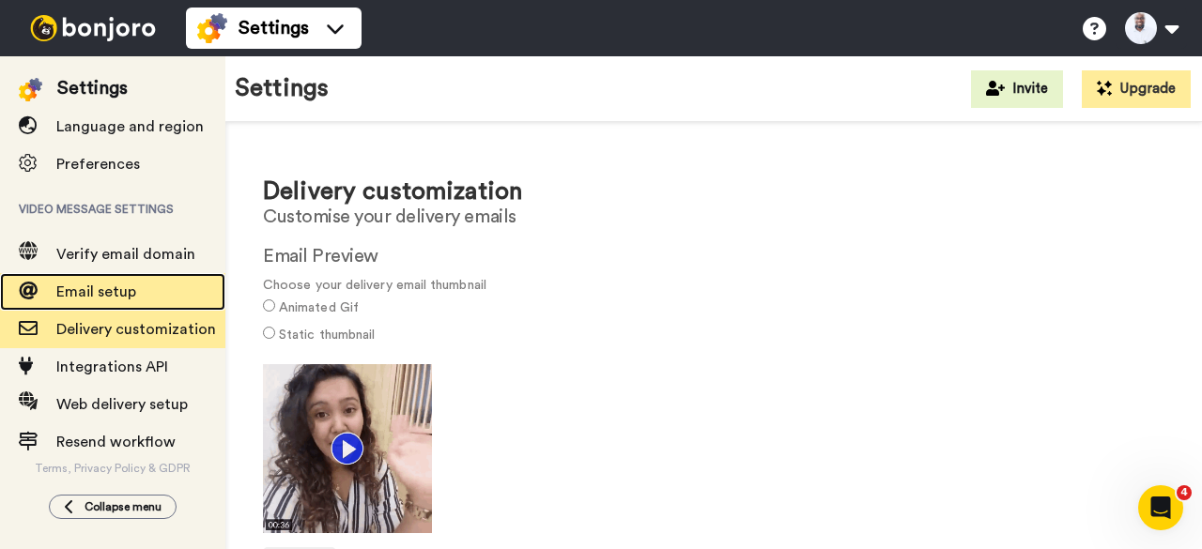
click at [90, 281] on span "Email setup" at bounding box center [140, 292] width 169 height 23
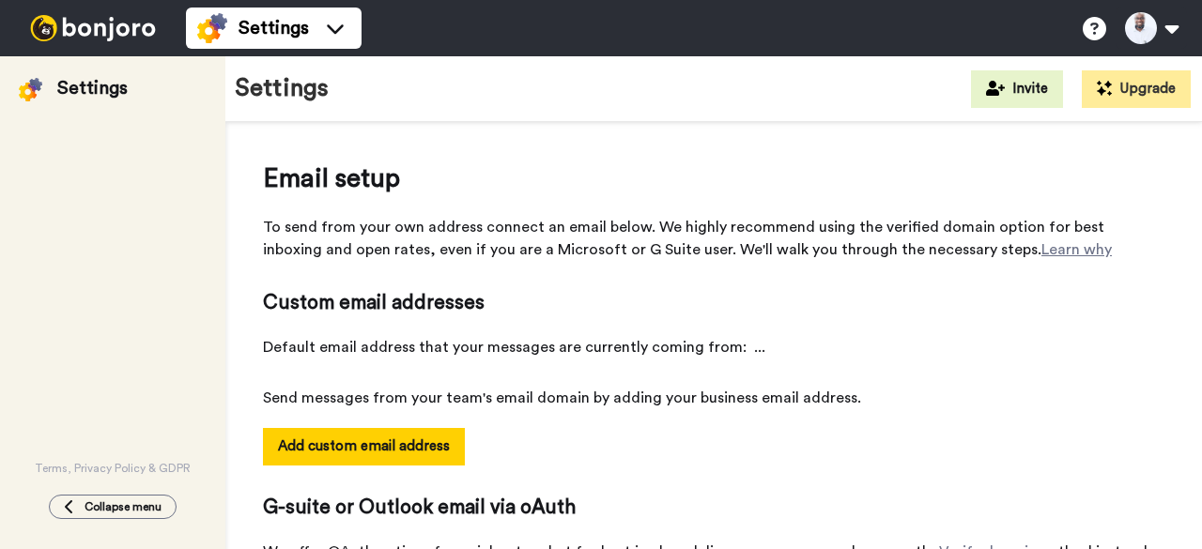
select select "146548"
select select "61453"
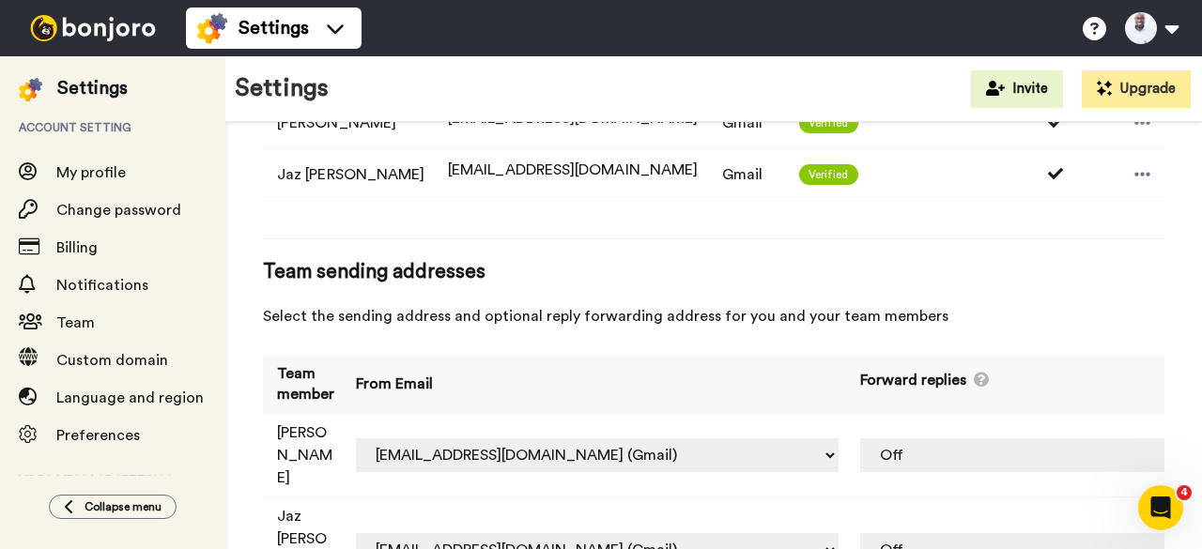
scroll to position [663, 0]
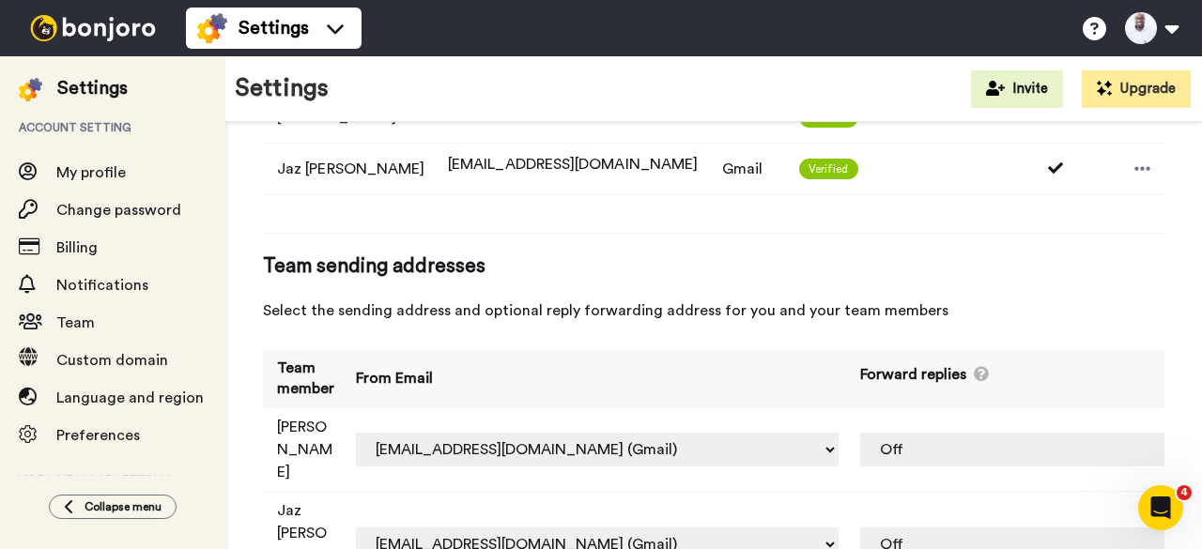
click at [1100, 293] on div "Team sending addresses Select the sending address and optional reply forwarding…" at bounding box center [713, 287] width 901 height 69
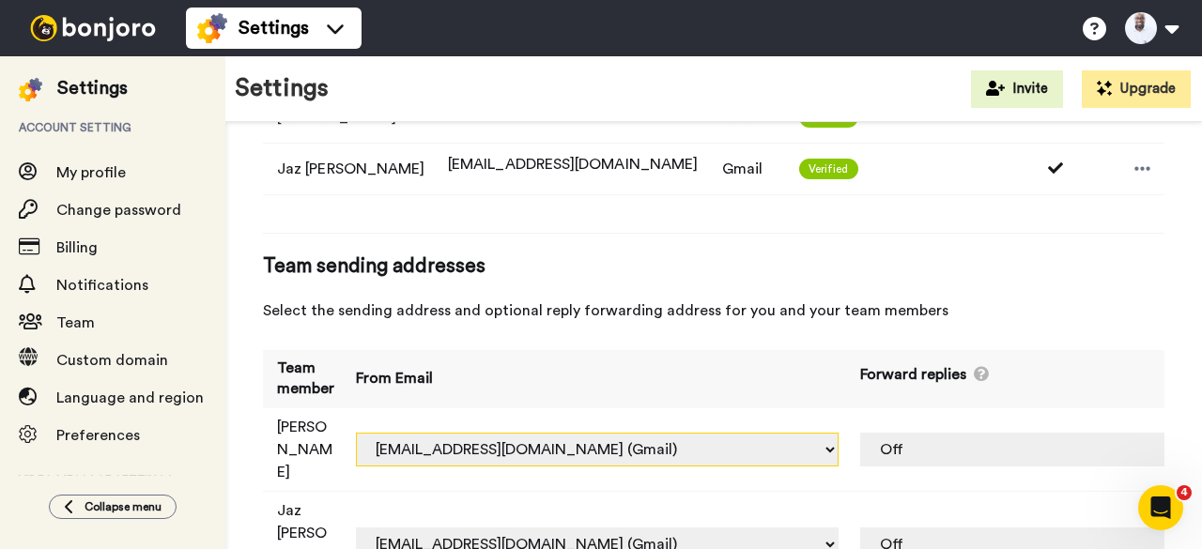
click at [838, 433] on select "ed.ampaw.farr+smtere@inbound.bonjoromail.com (Default) ed@behumanfirst.co (Gmai…" at bounding box center [597, 450] width 483 height 34
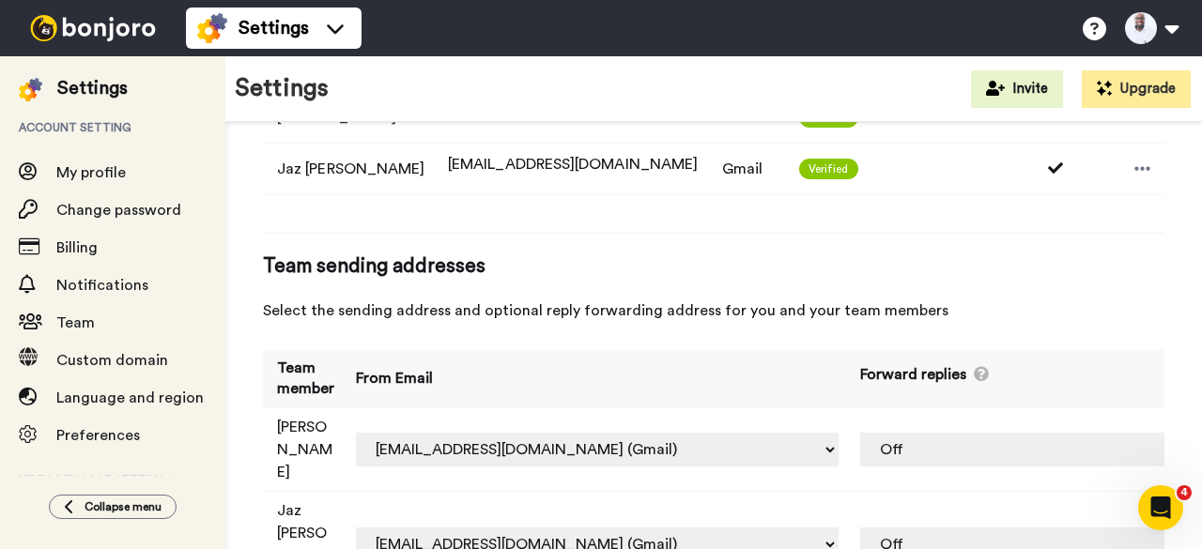
click at [809, 528] on div "Email setup To send from your own address connect an email below. We highly rec…" at bounding box center [713, 56] width 976 height 1195
click at [1132, 433] on select "Off ed@behumanfirst.co (Gmail) ed@behumanfirst.co (CNAME) jaz@jazampawfarr.com …" at bounding box center [1043, 450] width 366 height 34
click at [1160, 301] on div "Email setup To send from your own address connect an email below. We highly rec…" at bounding box center [713, 56] width 976 height 1195
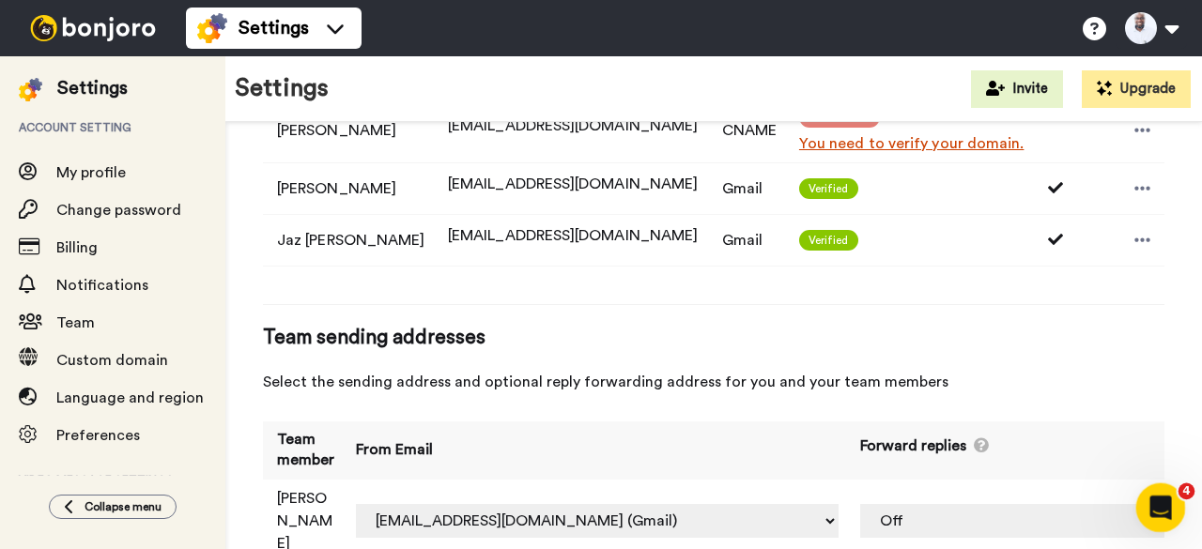
scroll to position [569, 0]
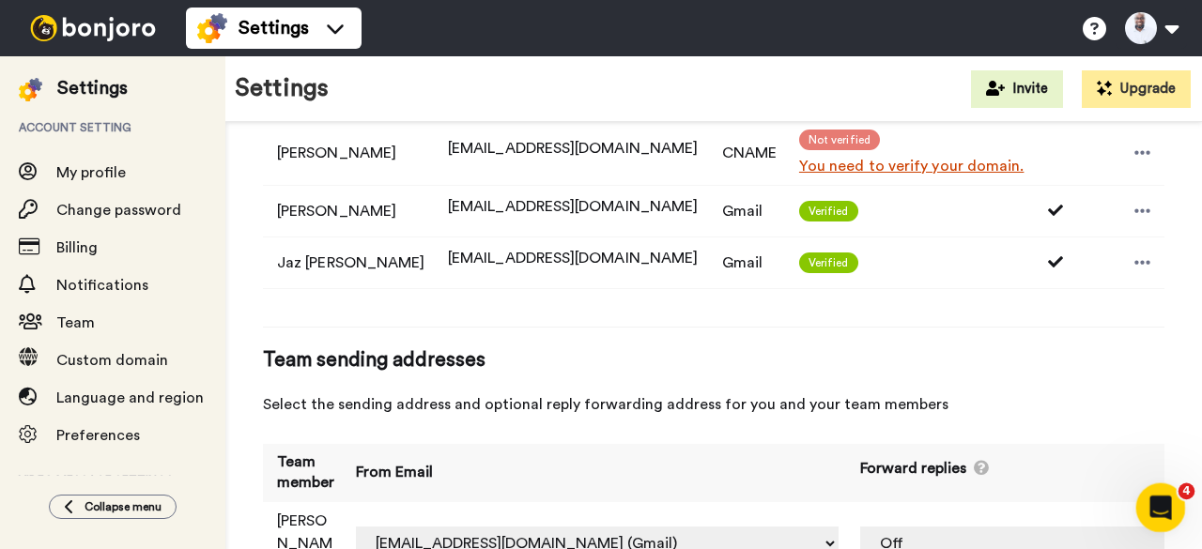
click at [1170, 510] on div "Open Intercom Messenger" at bounding box center [1158, 505] width 62 height 62
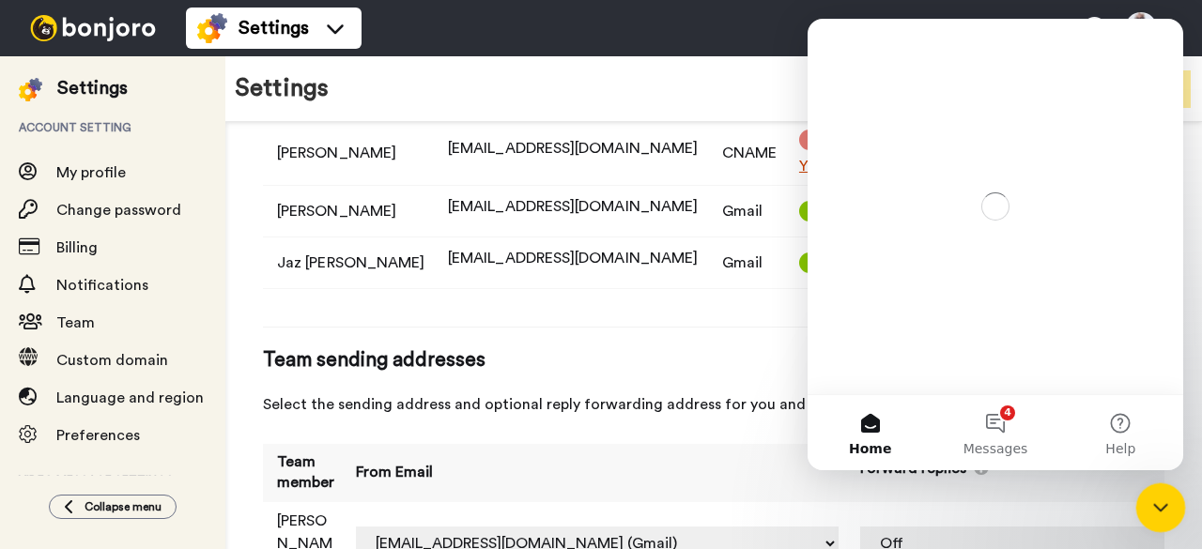
scroll to position [0, 0]
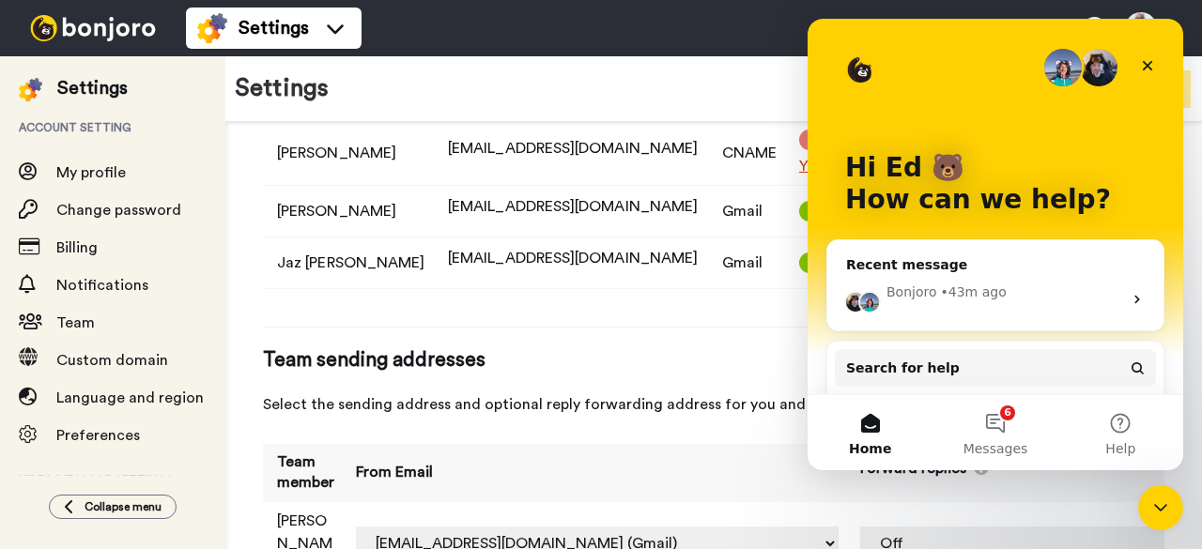
click at [978, 303] on div "Bonjoro • 43m ago" at bounding box center [995, 299] width 336 height 63
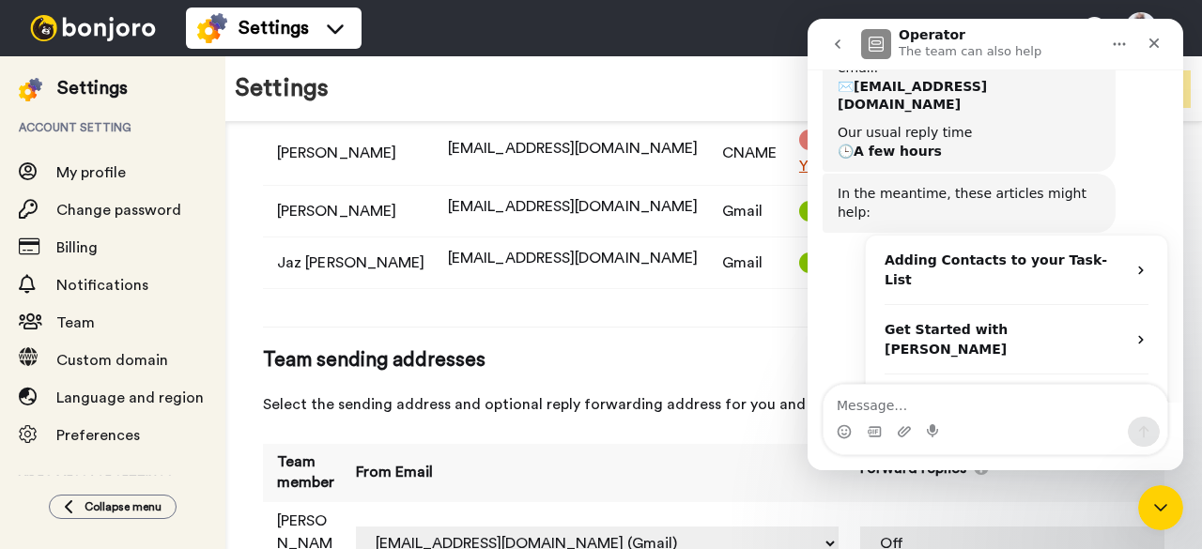
scroll to position [258, 0]
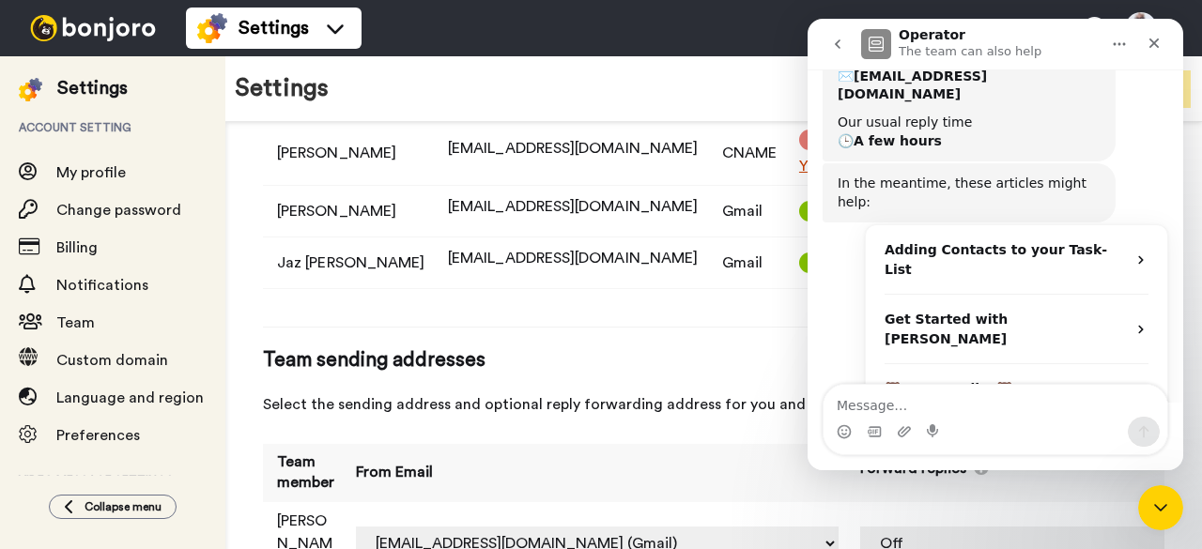
click at [973, 388] on textarea "Message…" at bounding box center [995, 401] width 344 height 32
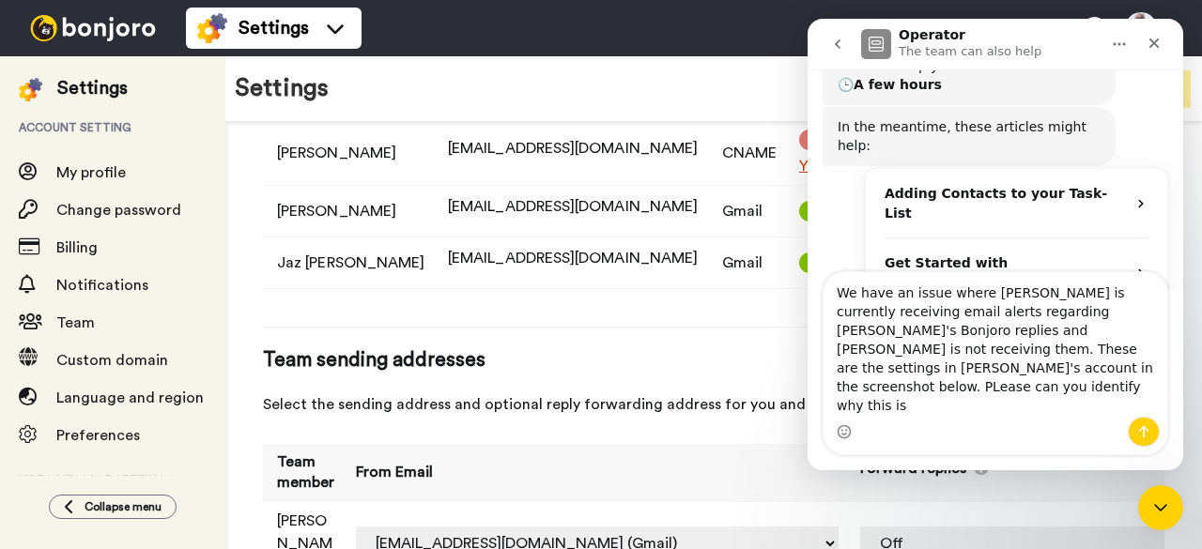
scroll to position [333, 0]
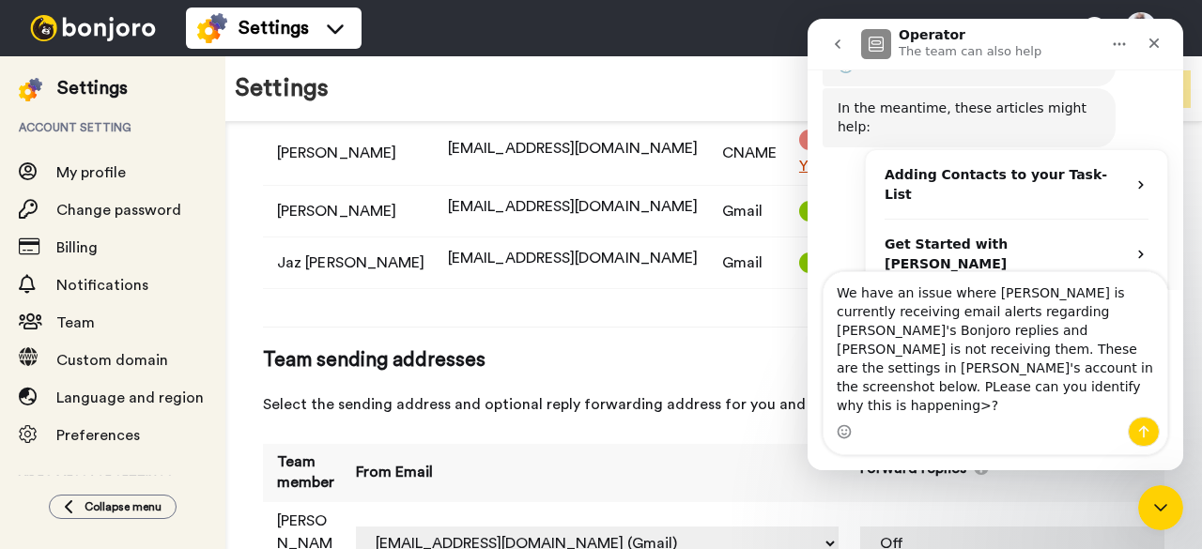
drag, startPoint x: 980, startPoint y: 395, endPoint x: 1002, endPoint y: 395, distance: 21.6
click at [981, 395] on textarea "We have an issue where Ed is currently receiving email alerts regarding Jaz's B…" at bounding box center [995, 344] width 344 height 145
click at [980, 390] on textarea "We have an issue where Ed is currently receiving email alerts regarding Jaz's B…" at bounding box center [995, 344] width 344 height 145
click at [985, 416] on textarea "We have an issue where Ed is currently receiving email alerts regarding Jaz's B…" at bounding box center [995, 344] width 344 height 145
type textarea "We have an issue where Ed is currently receiving email alerts regarding Jaz's B…"
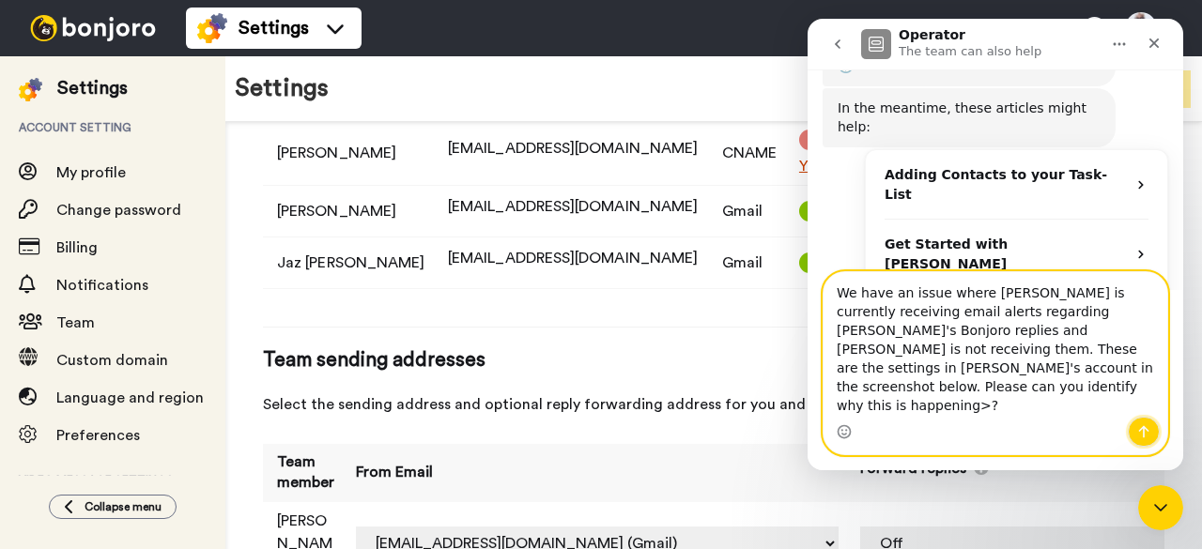
click at [1147, 432] on icon "Send a message…" at bounding box center [1144, 432] width 10 height 12
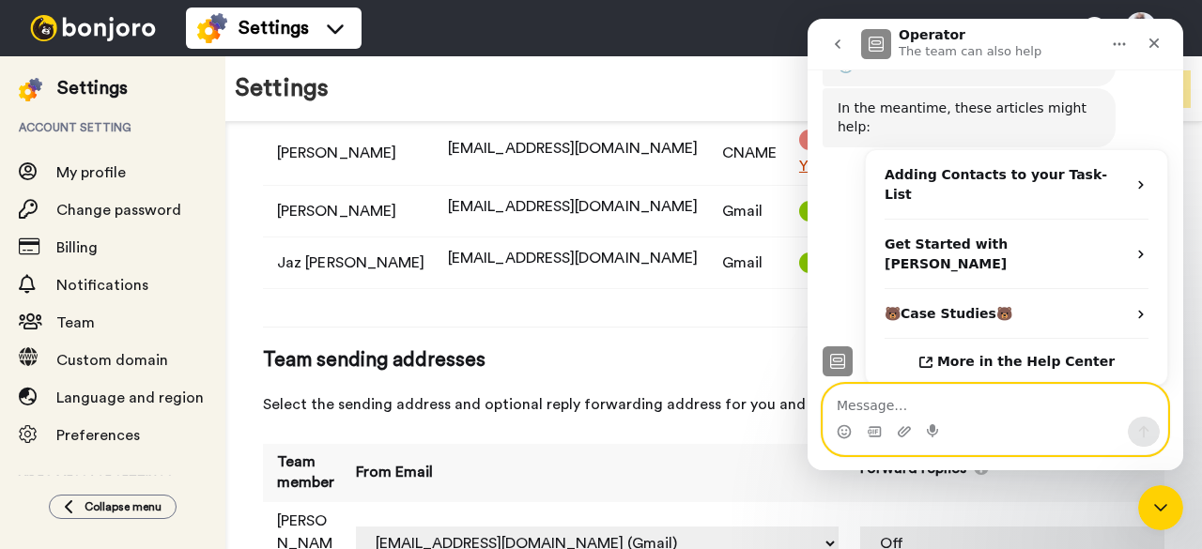
scroll to position [406, 0]
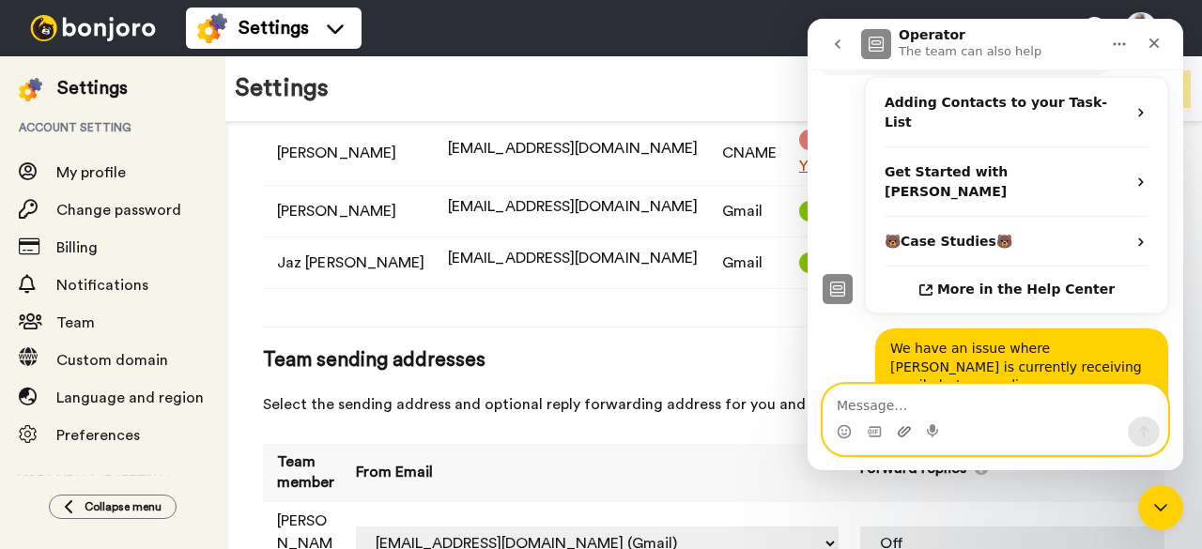
click at [904, 433] on icon "Upload attachment" at bounding box center [904, 431] width 15 height 15
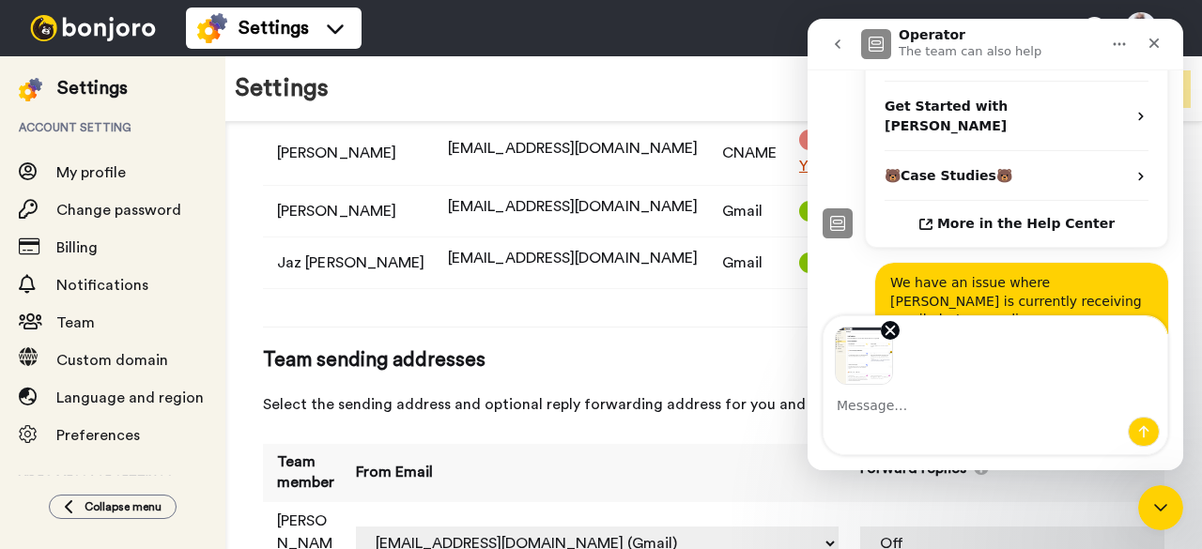
scroll to position [474, 0]
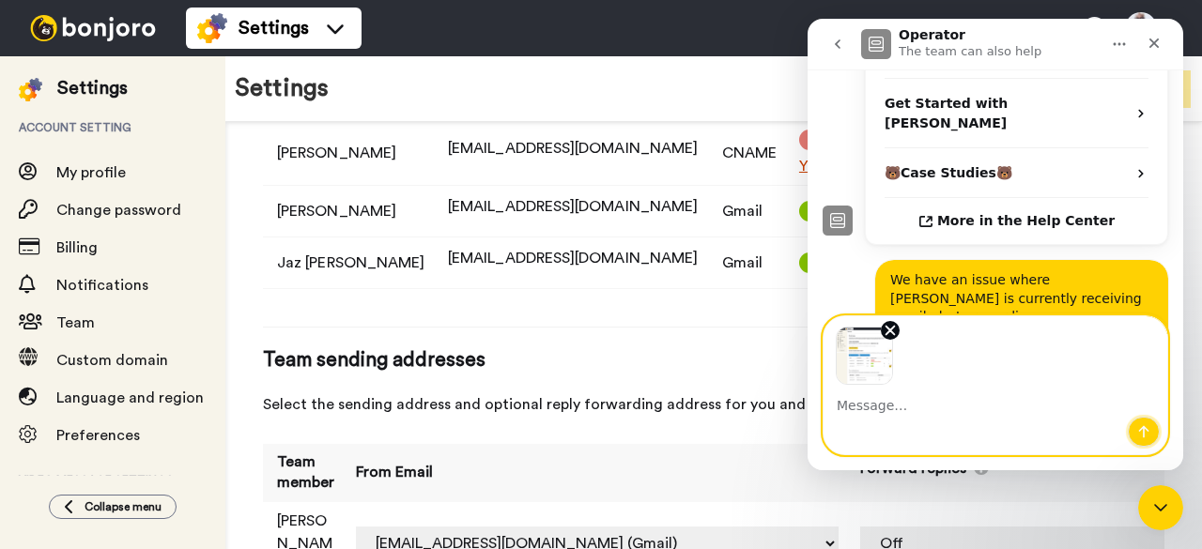
click at [1150, 433] on icon "Send a message…" at bounding box center [1143, 431] width 15 height 15
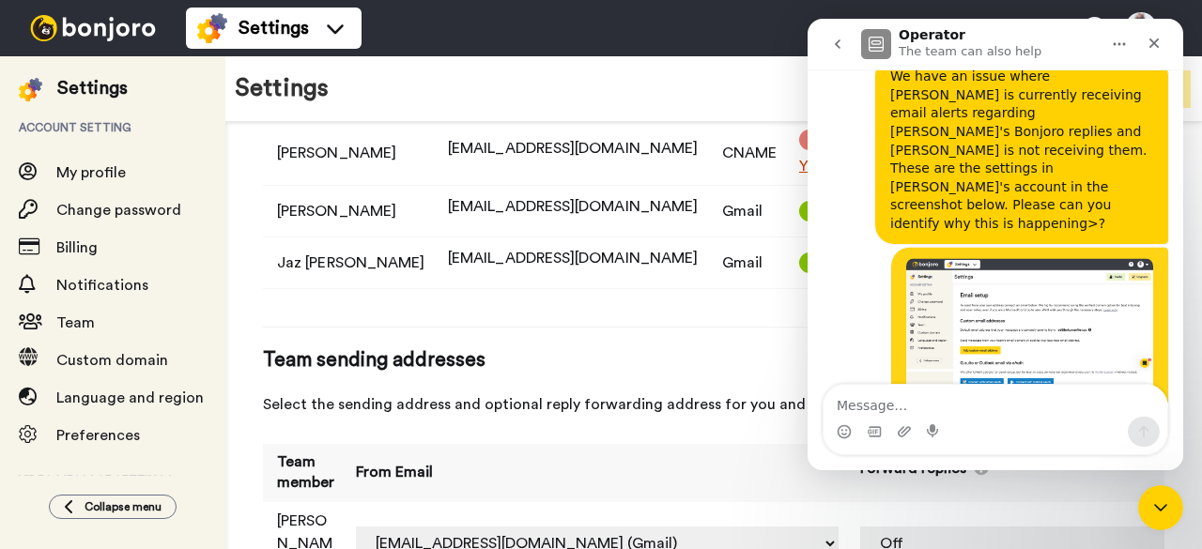
scroll to position [682, 0]
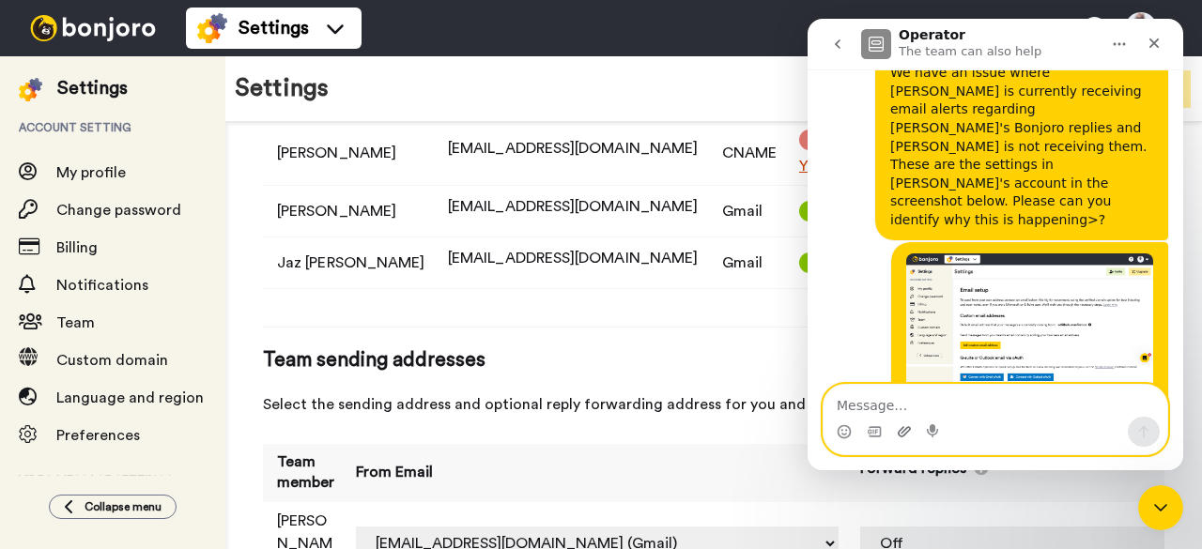
click at [899, 435] on icon "Upload attachment" at bounding box center [904, 431] width 15 height 15
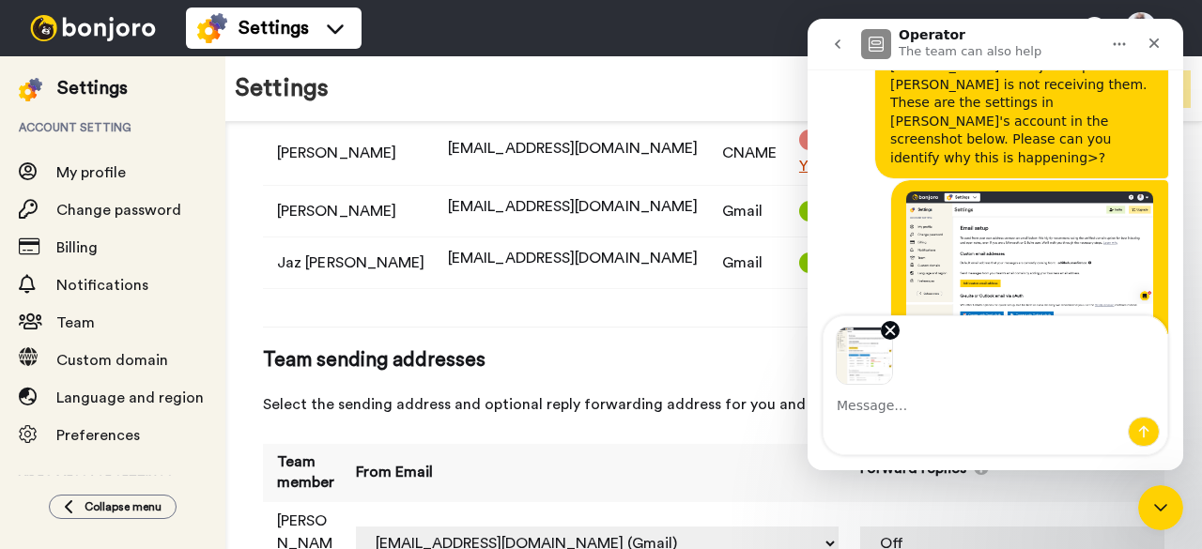
scroll to position [750, 0]
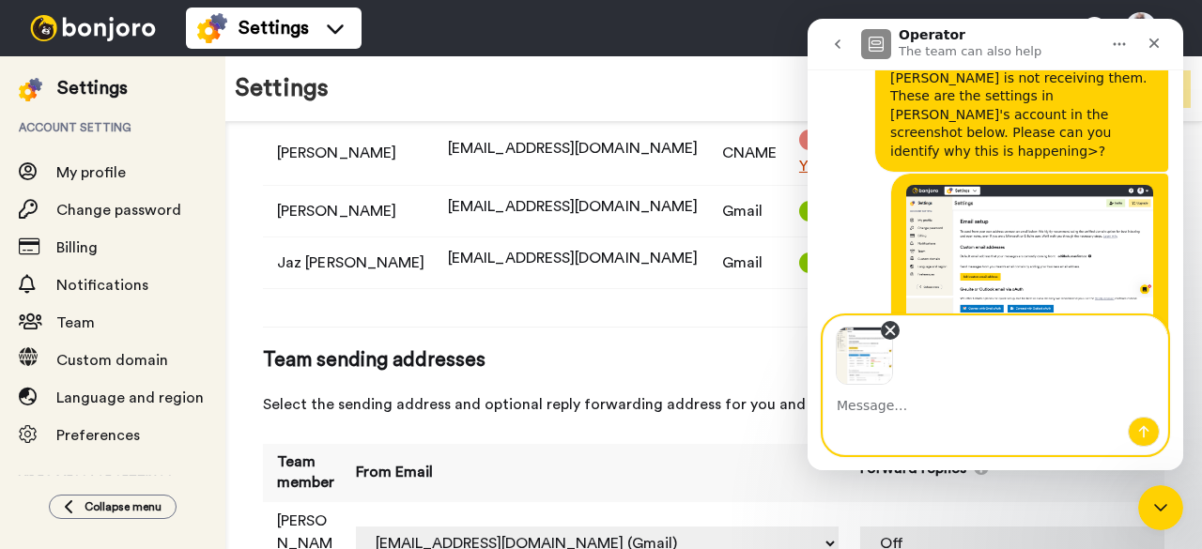
click at [891, 330] on icon "Remove image 1" at bounding box center [890, 331] width 8 height 8
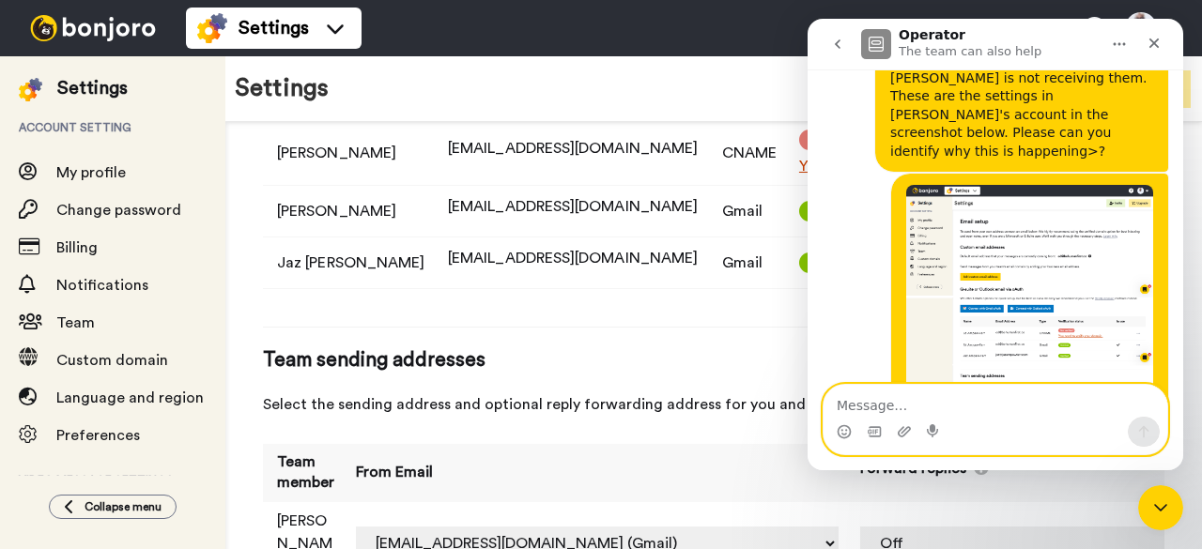
scroll to position [682, 0]
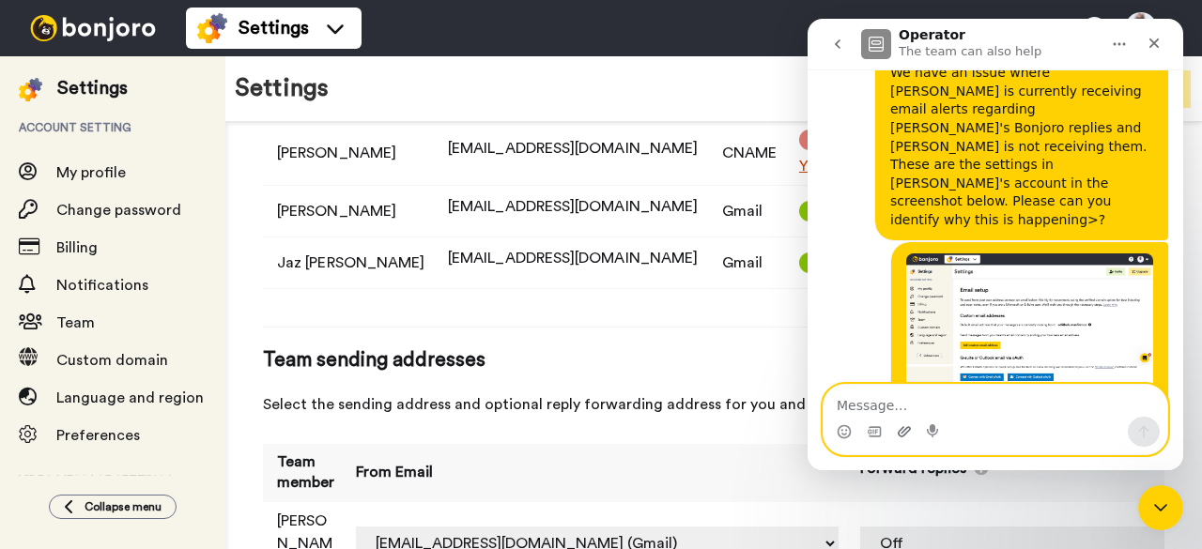
click at [903, 435] on icon "Upload attachment" at bounding box center [904, 431] width 15 height 15
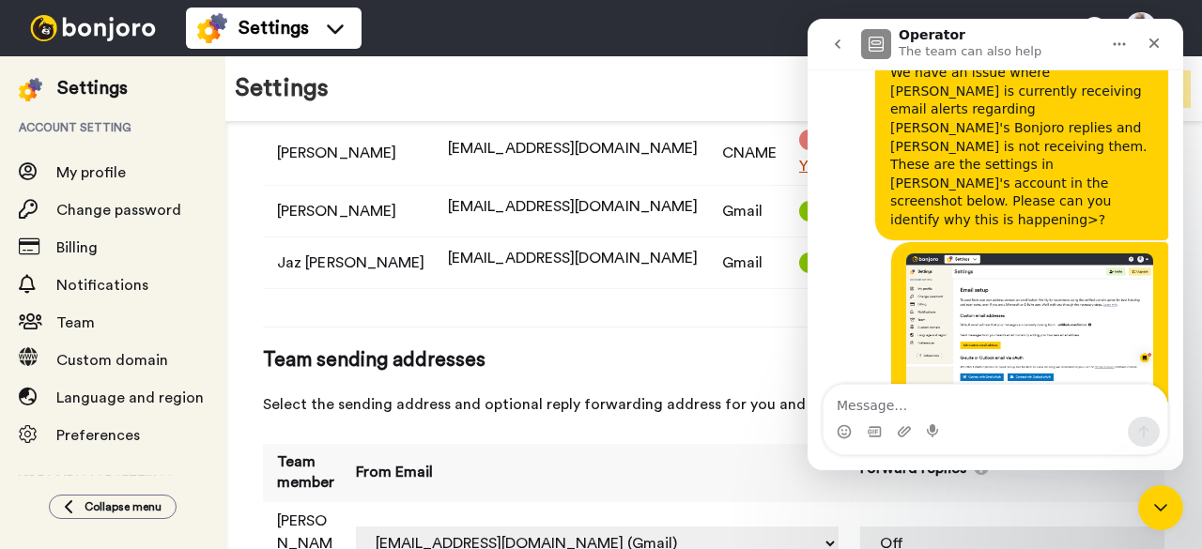
scroll to position [750, 0]
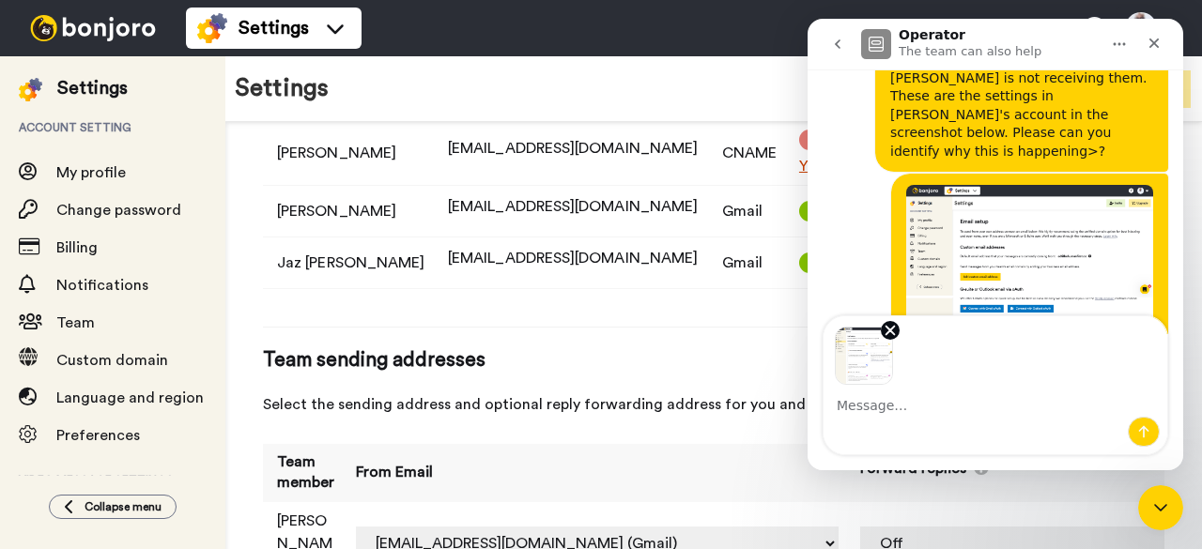
click at [867, 358] on img "Image previews" at bounding box center [864, 356] width 58 height 58
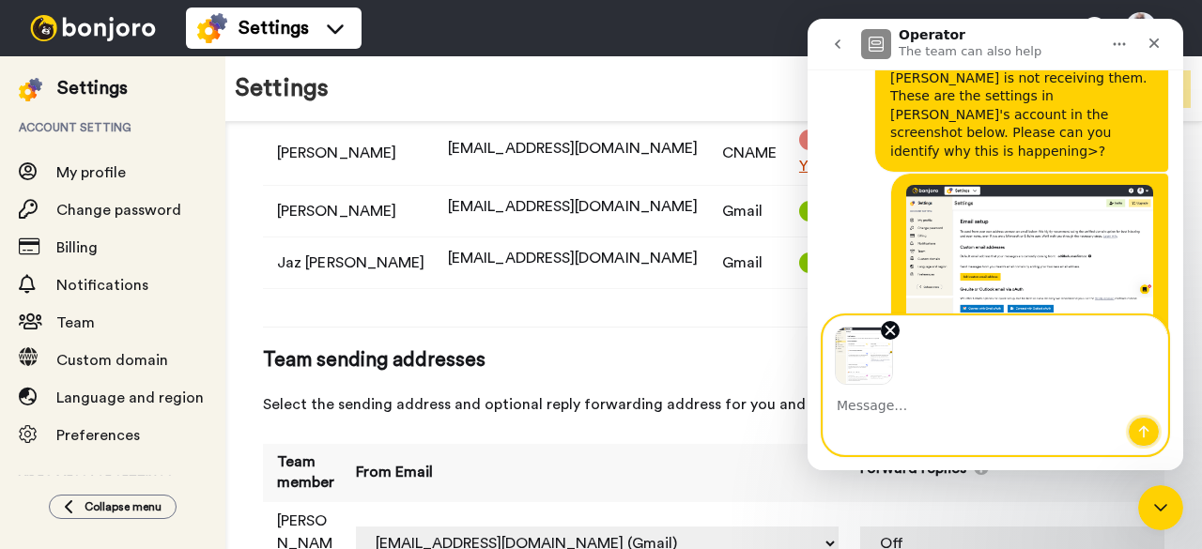
click at [1145, 431] on icon "Send a message…" at bounding box center [1143, 431] width 15 height 15
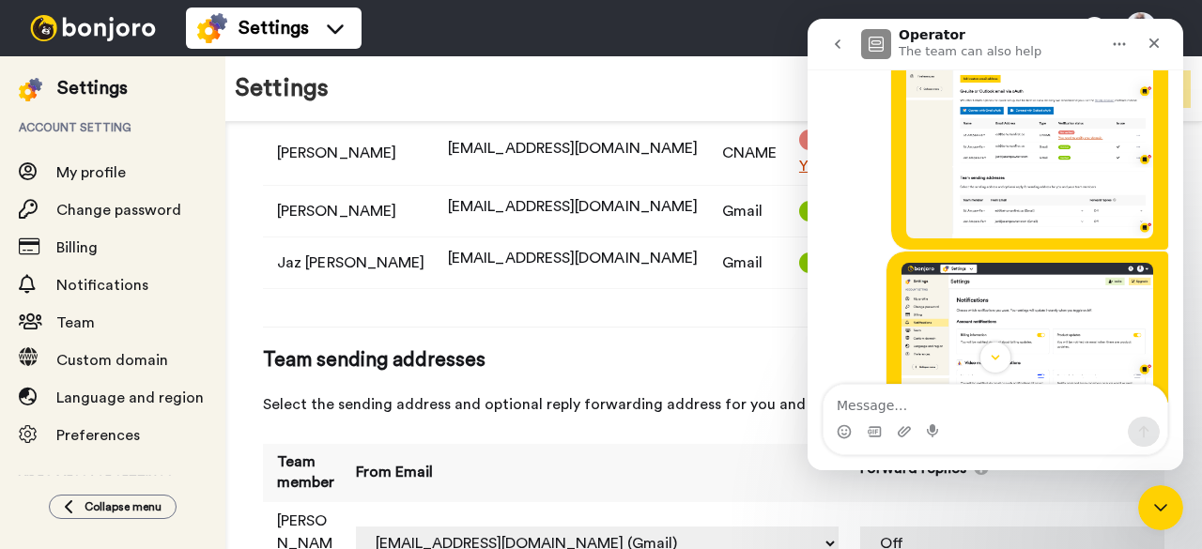
scroll to position [950, 0]
